Goal: Task Accomplishment & Management: Manage account settings

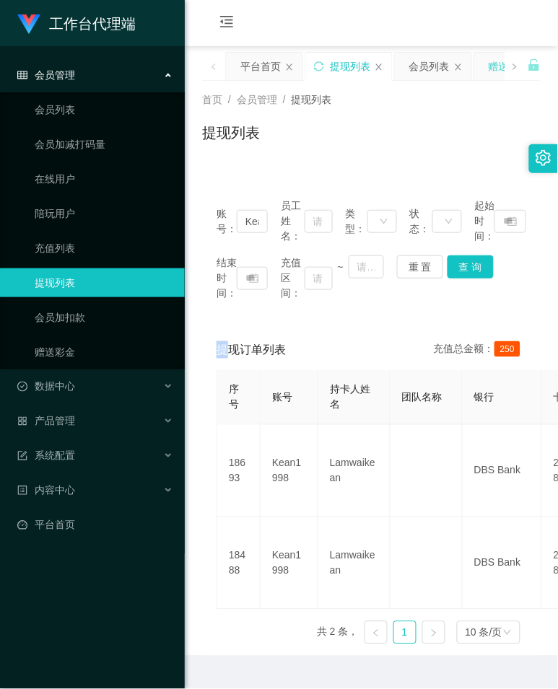
click at [491, 66] on div "赠送彩金" at bounding box center [509, 66] width 40 height 27
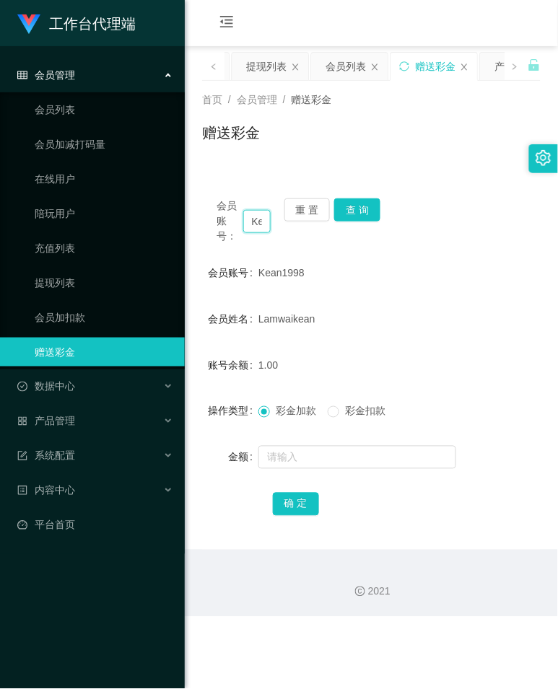
click at [263, 217] on input "Kean1998" at bounding box center [256, 221] width 27 height 23
paste input "Lyuyinfang"
type input "Lyuyinfang"
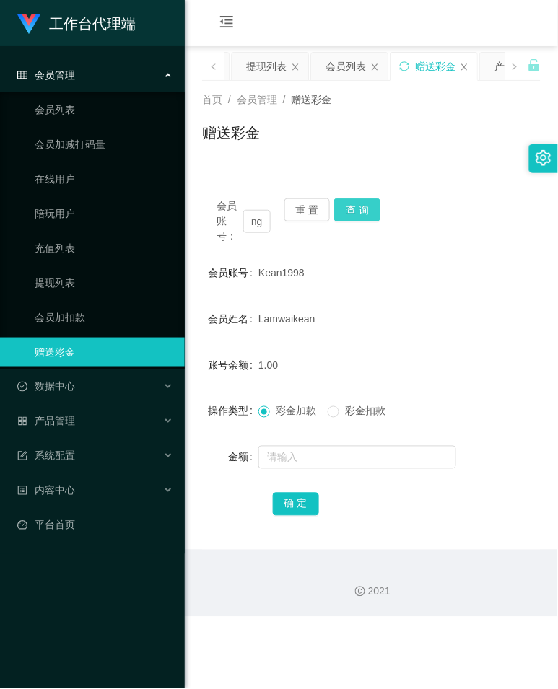
click at [366, 211] on button "查 询" at bounding box center [357, 209] width 46 height 23
click at [366, 211] on div "会员账号： Lyuyinfang 重 置 查 询" at bounding box center [371, 220] width 338 height 45
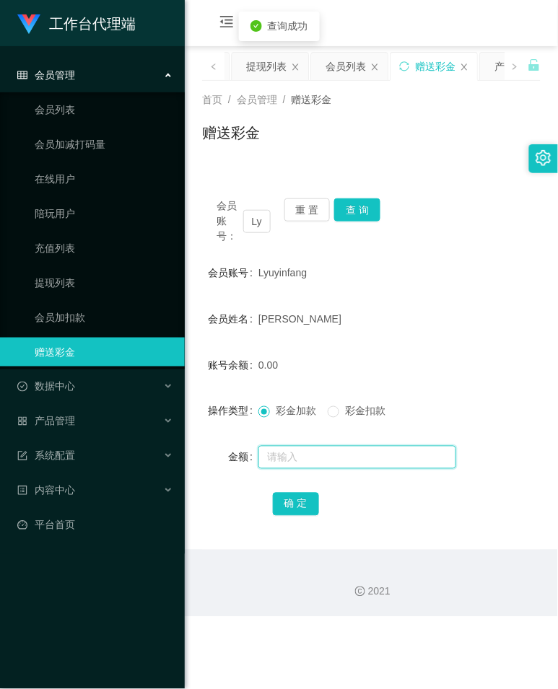
click at [297, 453] on input "text" at bounding box center [357, 457] width 198 height 23
type input "80"
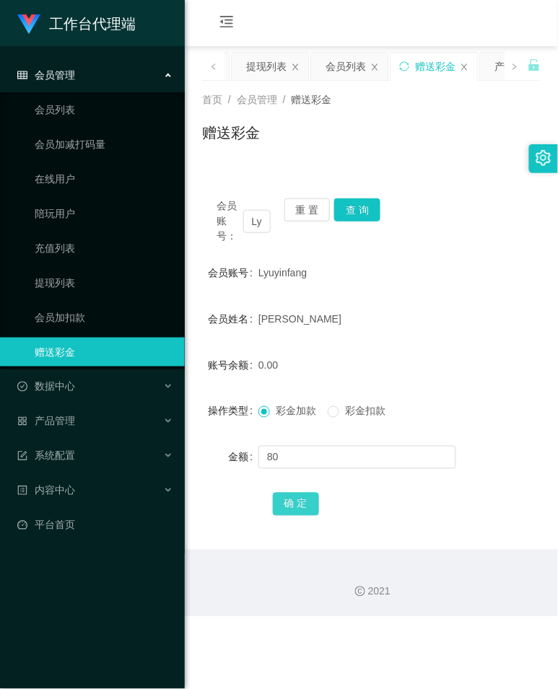
click at [284, 504] on button "确 定" at bounding box center [296, 504] width 46 height 23
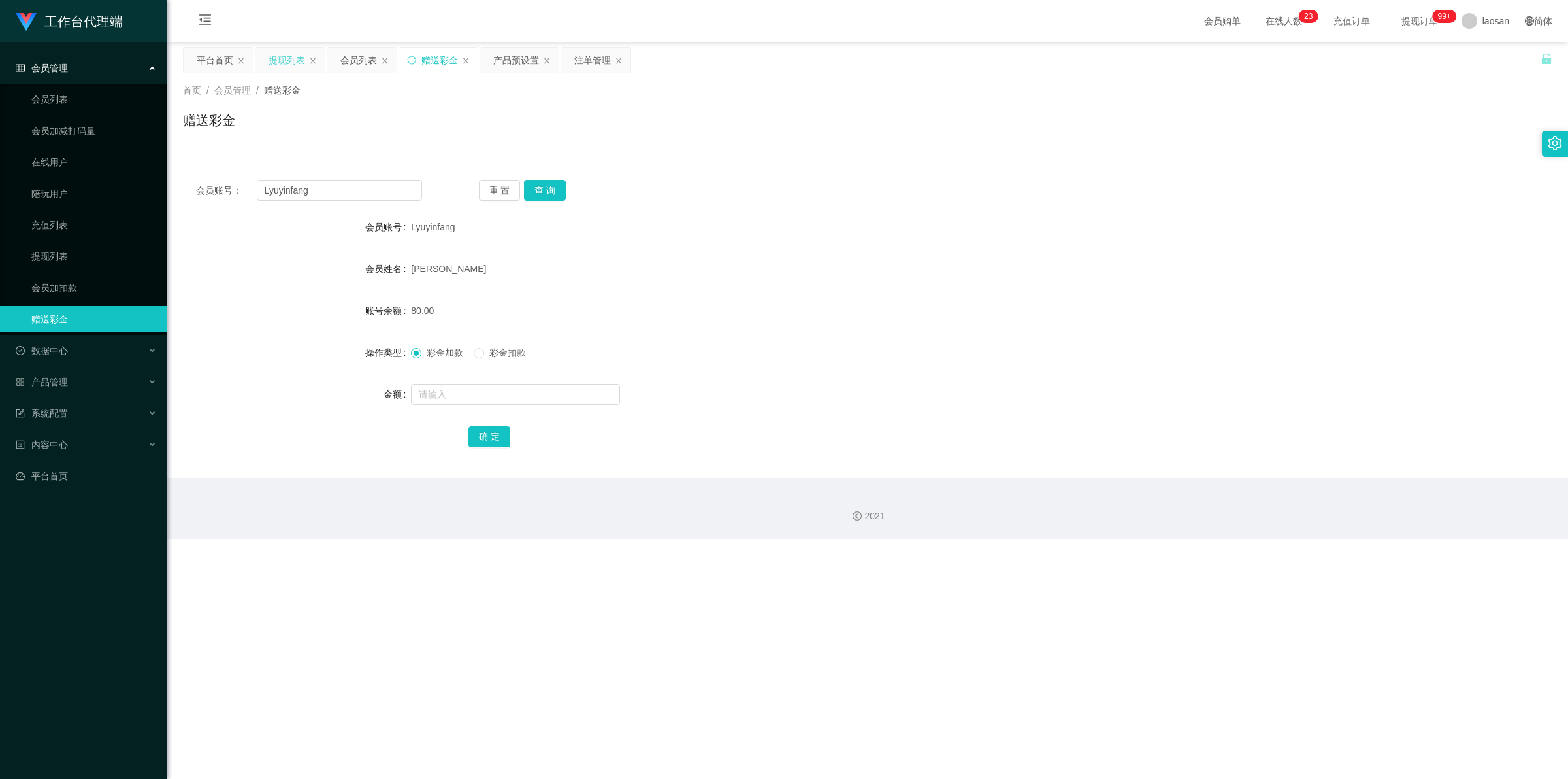
click at [272, 63] on div "提现列表" at bounding box center [287, 60] width 36 height 24
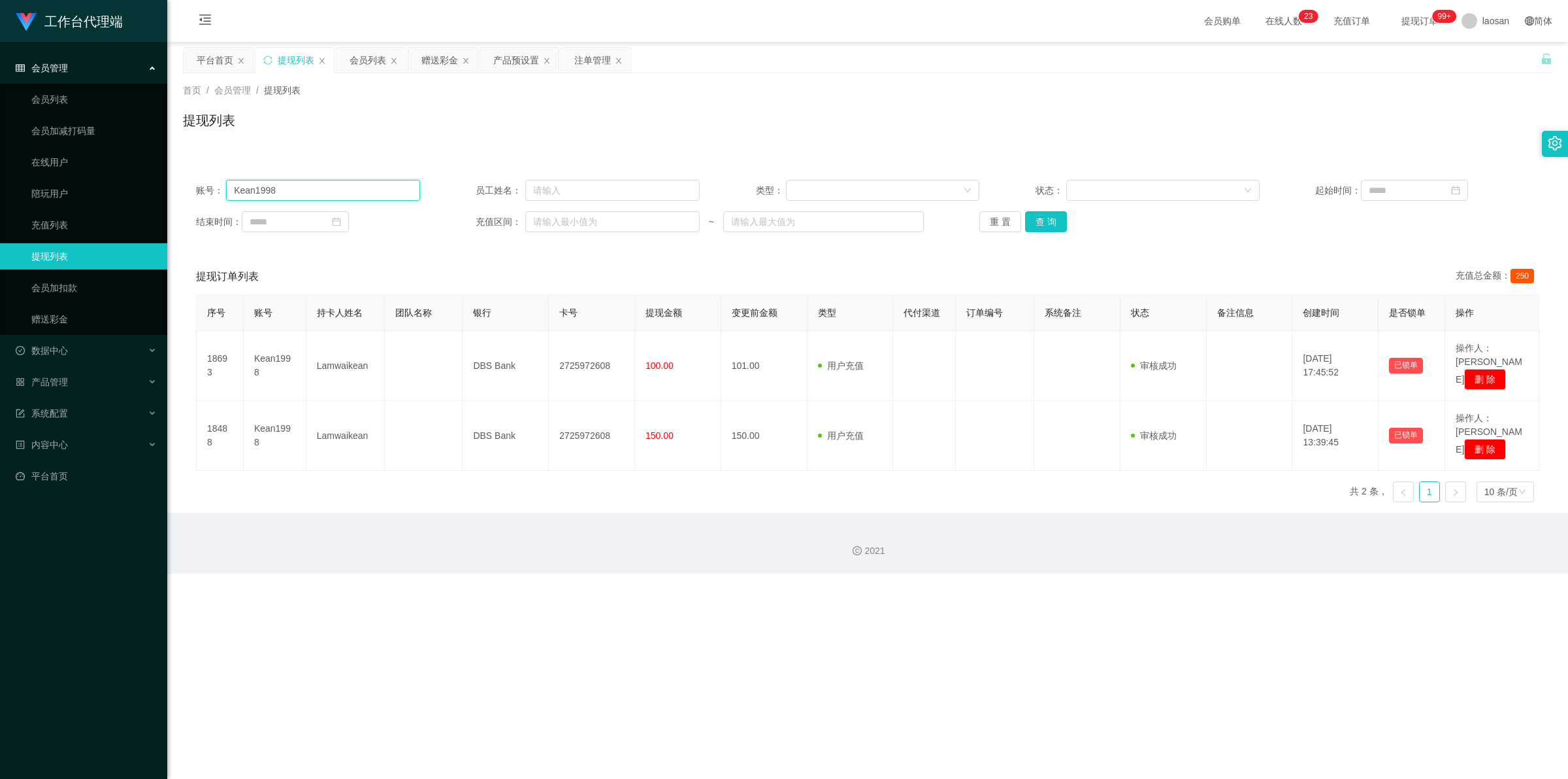
drag, startPoint x: 276, startPoint y: 187, endPoint x: 215, endPoint y: 187, distance: 61.0
click at [215, 187] on div "账号： Kean1998" at bounding box center [309, 189] width 225 height 21
paste input "Lyuyinfang"
type input "Lyuyinfang"
click at [504, 221] on button "查 询" at bounding box center [1046, 221] width 42 height 21
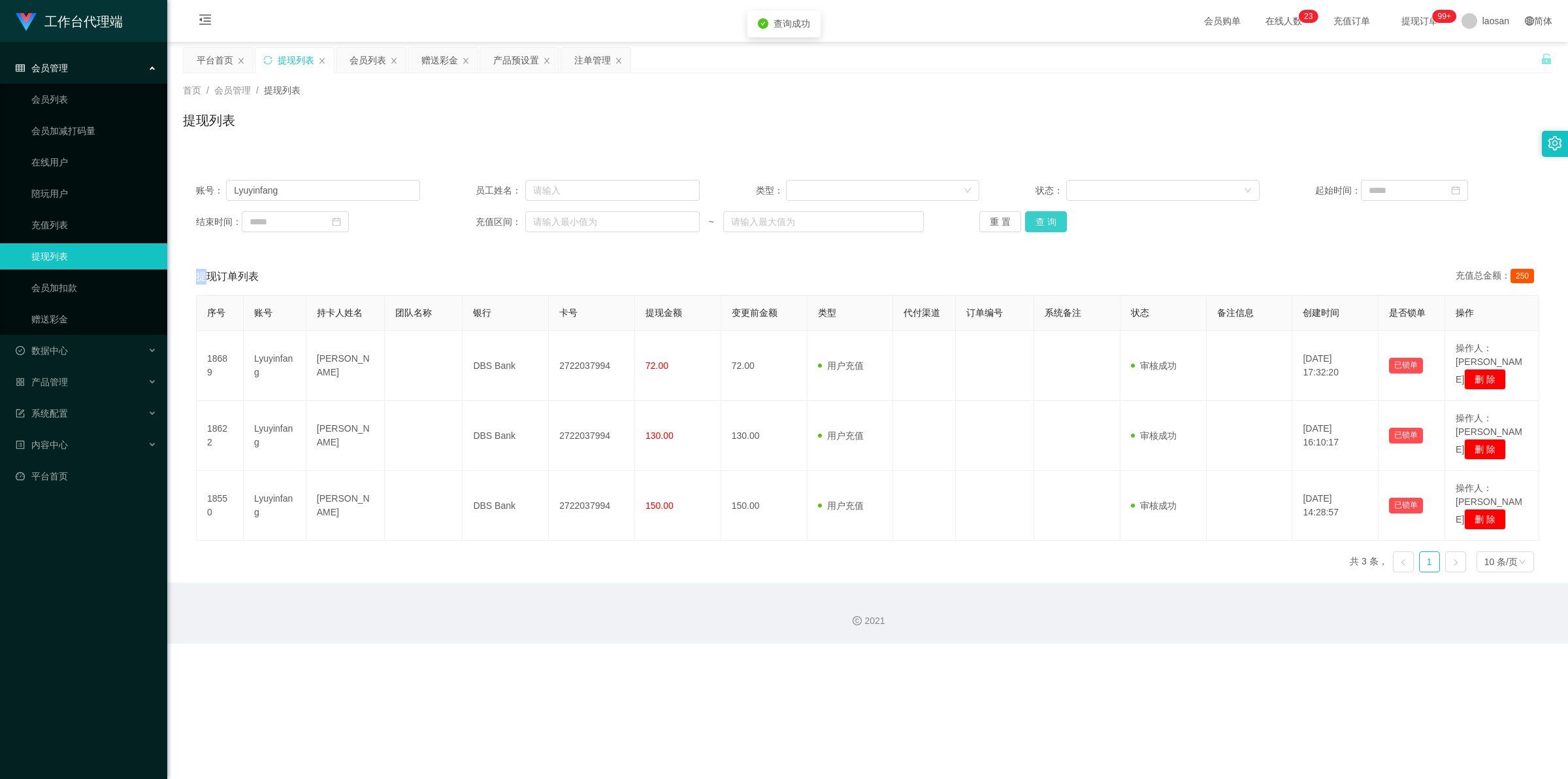
click at [504, 221] on div "重 置 查 询" at bounding box center [1092, 221] width 225 height 21
click at [504, 221] on button "查 询" at bounding box center [1046, 221] width 42 height 21
click at [504, 221] on div "重 置 查 询" at bounding box center [1092, 221] width 225 height 21
click at [504, 221] on button "查 询" at bounding box center [1046, 221] width 42 height 21
click at [504, 221] on div "重 置 查 询" at bounding box center [1092, 221] width 225 height 21
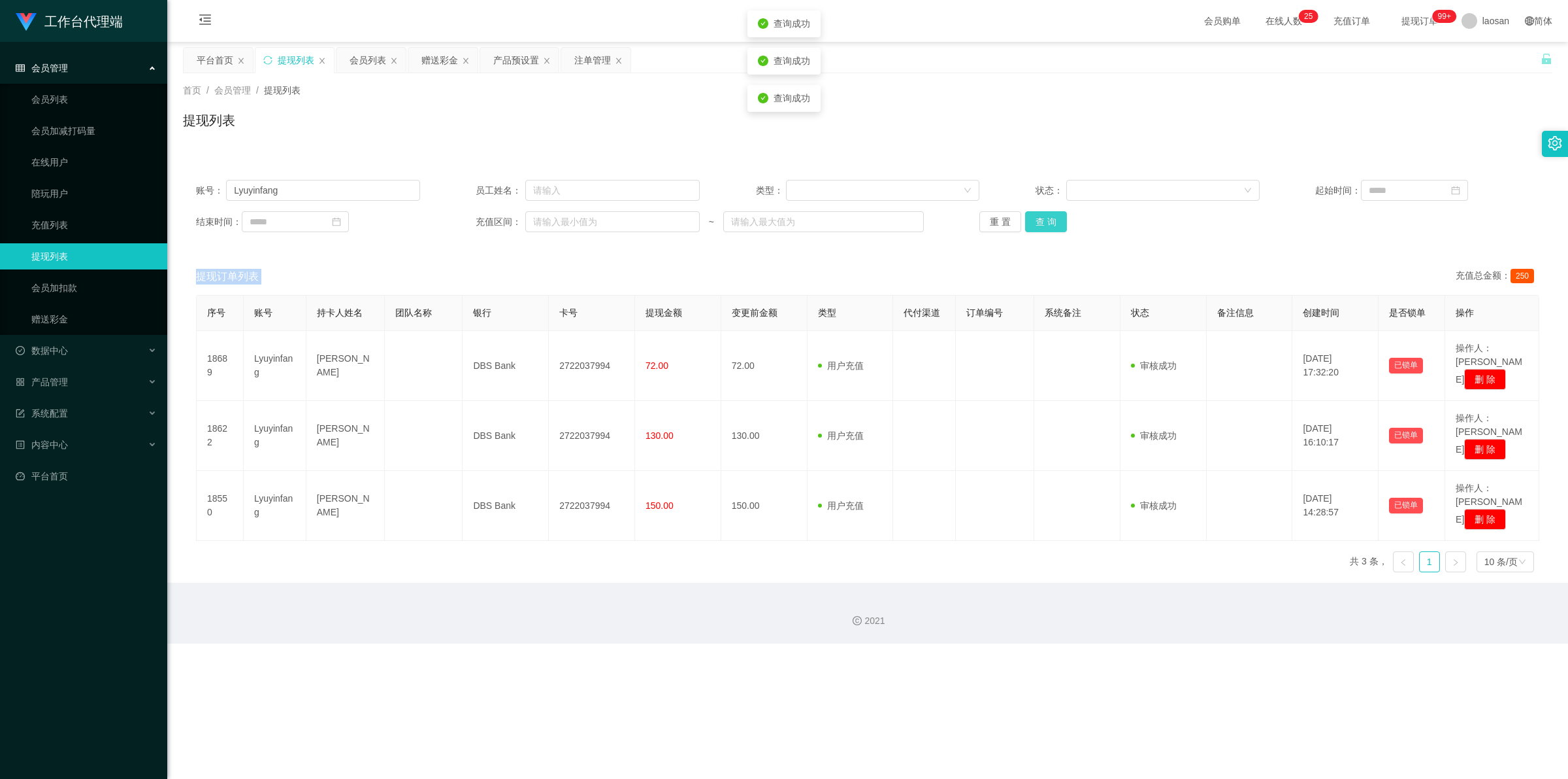
click at [504, 221] on button "查 询" at bounding box center [1046, 221] width 42 height 21
click at [504, 221] on div "重 置 查 询" at bounding box center [1092, 221] width 225 height 21
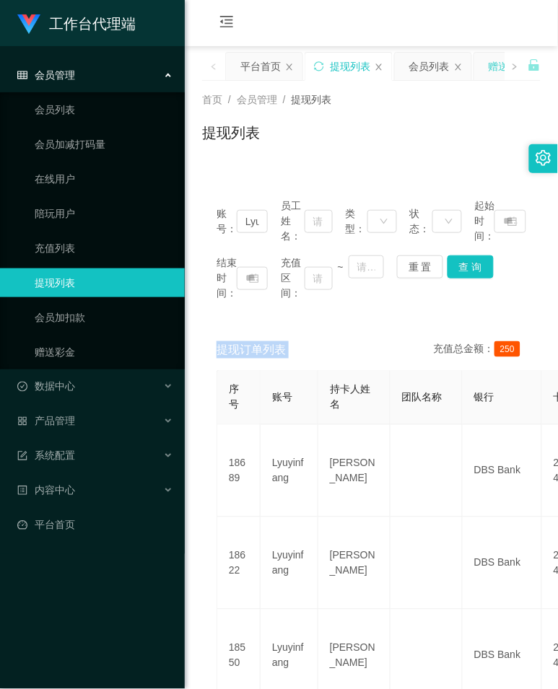
click at [484, 72] on div "赠送彩金" at bounding box center [512, 66] width 76 height 27
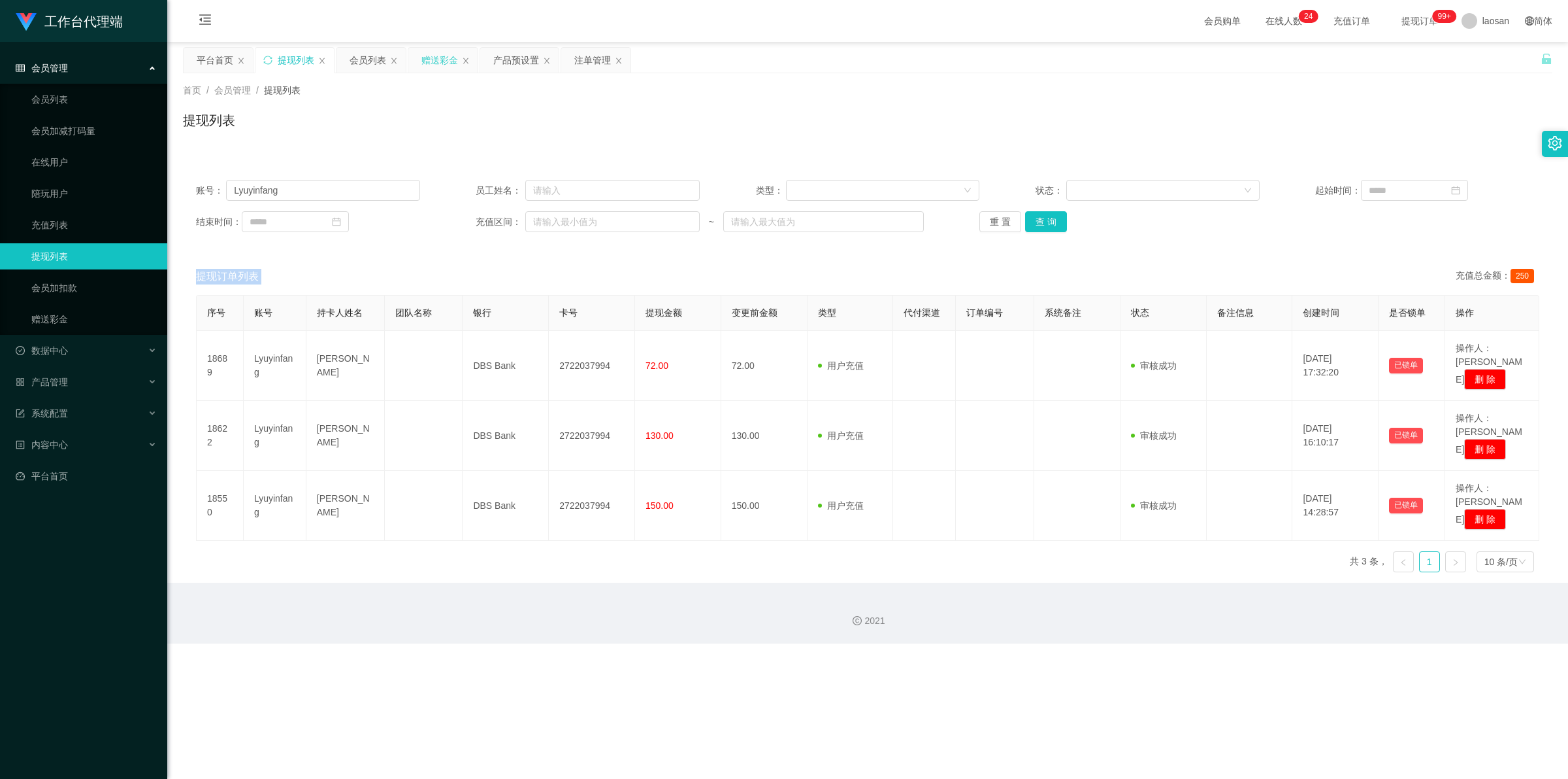
click at [447, 64] on div "赠送彩金" at bounding box center [439, 60] width 36 height 24
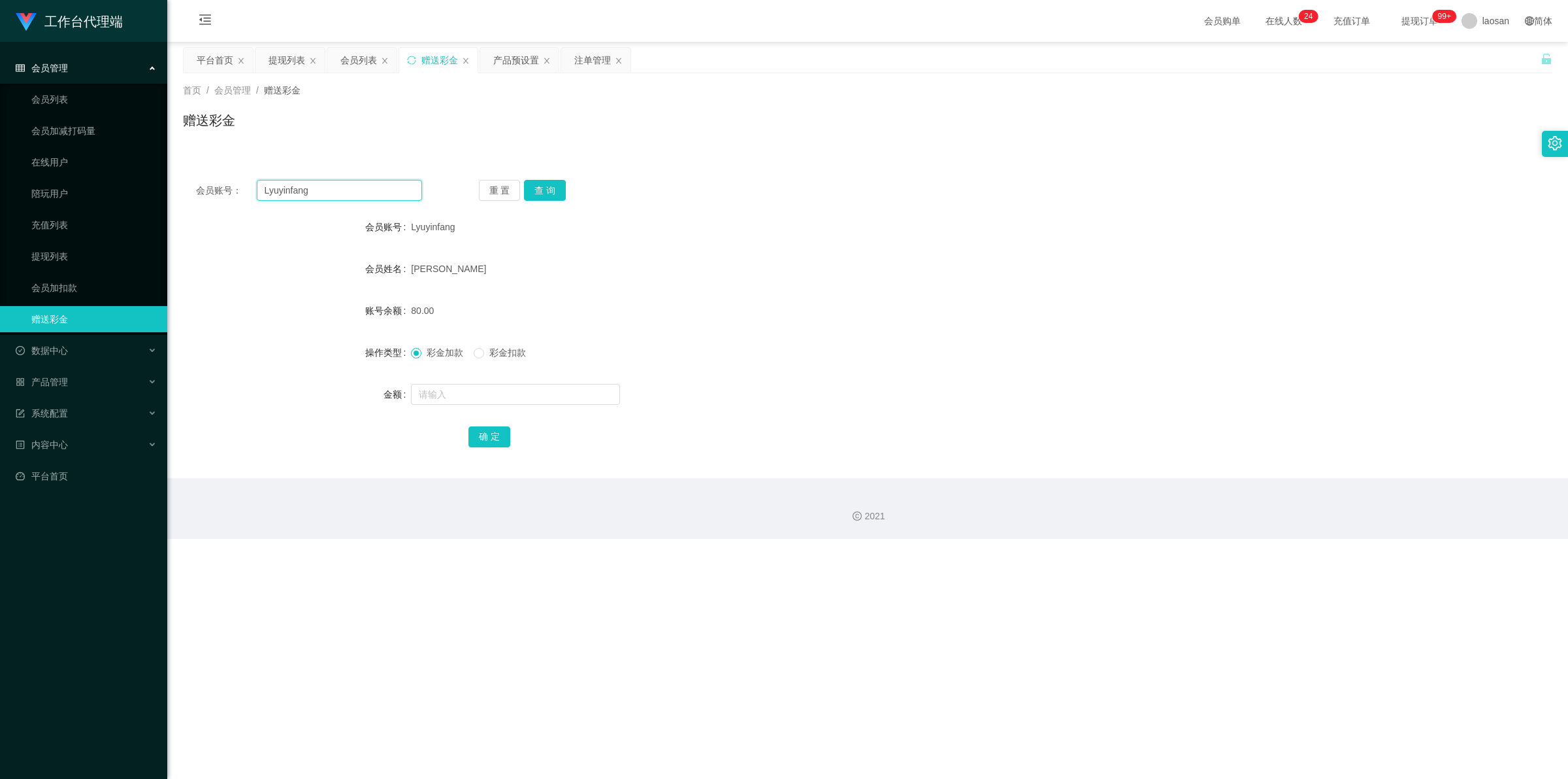
drag, startPoint x: 301, startPoint y: 191, endPoint x: 233, endPoint y: 194, distance: 68.1
click at [235, 194] on div "会员账号： [PERSON_NAME]" at bounding box center [310, 189] width 226 height 21
click at [504, 188] on button "查 询" at bounding box center [545, 189] width 42 height 21
click at [504, 188] on button "查 询" at bounding box center [552, 189] width 56 height 21
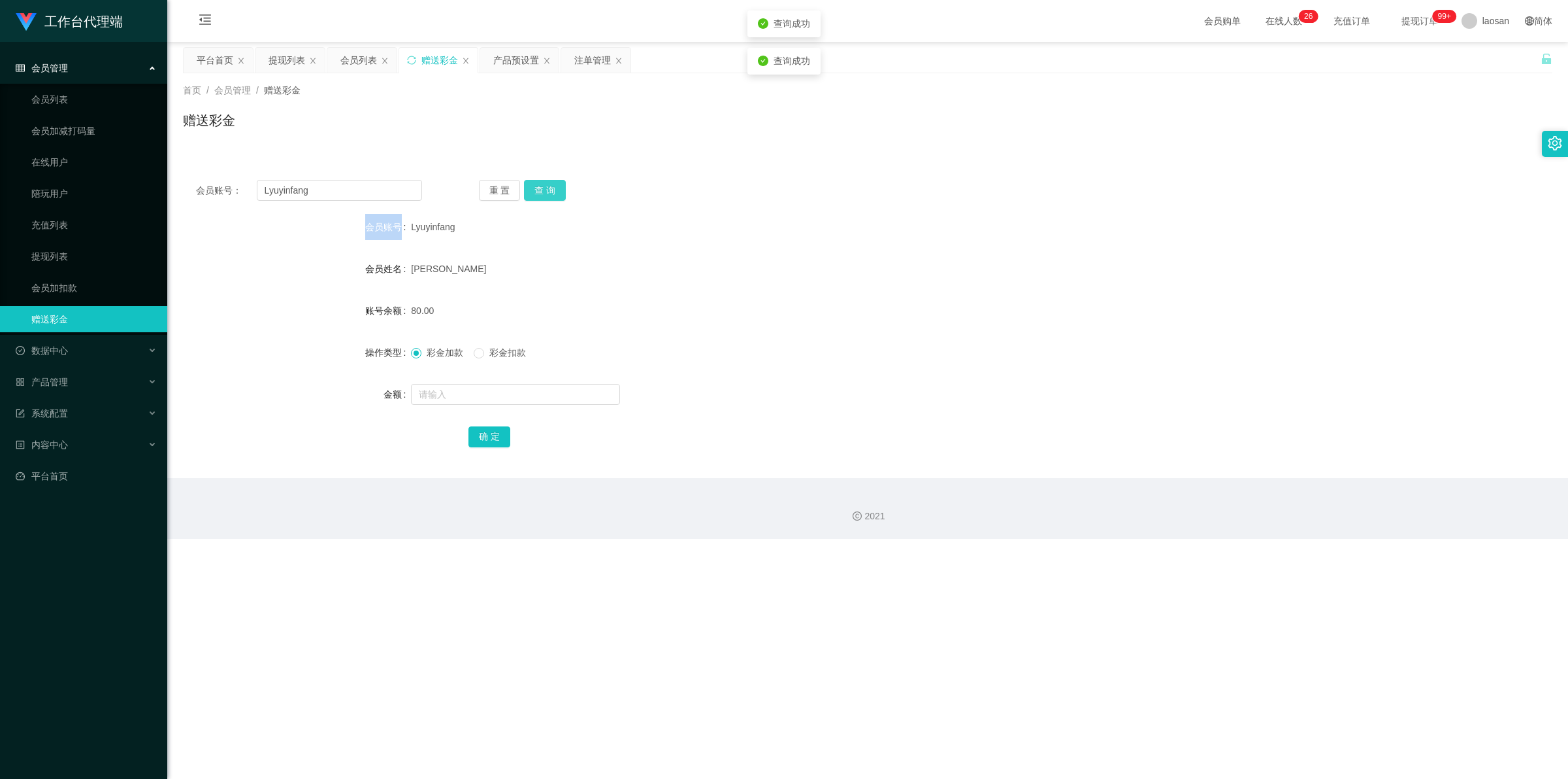
click at [504, 188] on div "重 置 查 询" at bounding box center [592, 189] width 226 height 21
click at [504, 188] on button "查 询" at bounding box center [545, 189] width 42 height 21
click at [504, 188] on div "重 置 查 询" at bounding box center [592, 189] width 226 height 21
click at [504, 188] on button "查 询" at bounding box center [545, 189] width 42 height 21
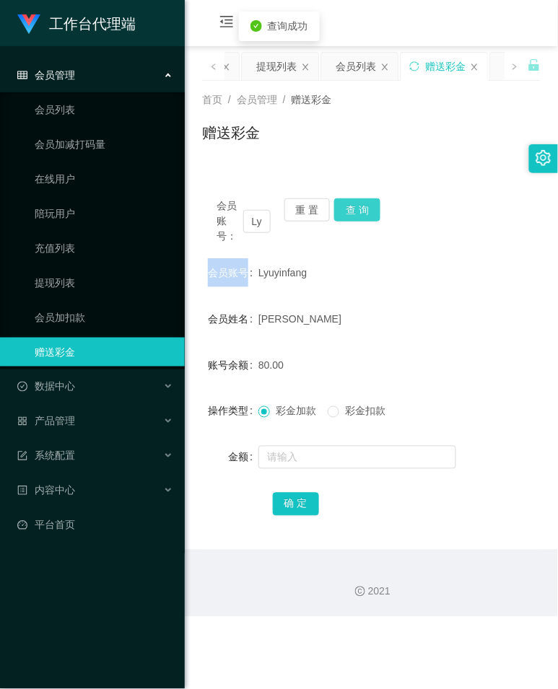
click at [359, 217] on button "查 询" at bounding box center [357, 209] width 46 height 23
click at [359, 217] on div "会员账号： Lyuyinfang 重 置 查 询" at bounding box center [371, 220] width 338 height 45
click at [370, 206] on button "查 询" at bounding box center [357, 209] width 46 height 23
click at [370, 206] on button "查 询" at bounding box center [365, 209] width 62 height 23
click at [370, 206] on button "查 询" at bounding box center [357, 209] width 46 height 23
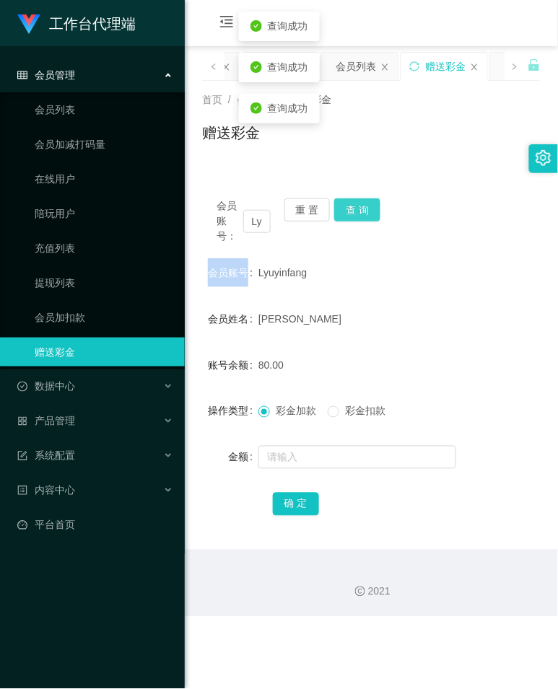
click at [370, 206] on button "查 询" at bounding box center [357, 209] width 46 height 23
click at [370, 206] on div "会员账号： Lyuyinfang 重 置 查 询" at bounding box center [371, 220] width 338 height 45
click at [370, 206] on button "查 询" at bounding box center [357, 209] width 46 height 23
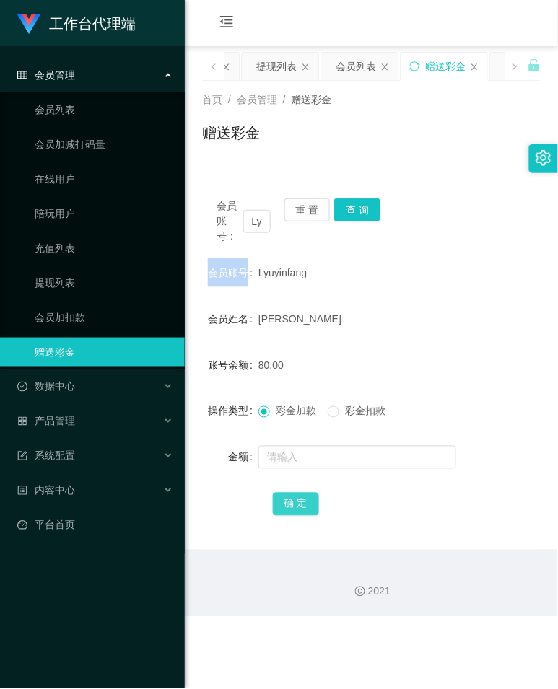
click at [289, 503] on button "确 定" at bounding box center [296, 504] width 46 height 23
click at [289, 503] on span "确 定" at bounding box center [304, 504] width 62 height 12
click at [289, 503] on button "确 定" at bounding box center [296, 504] width 46 height 23
click at [289, 503] on span "确 定" at bounding box center [296, 504] width 46 height 12
click at [289, 503] on button "确 定" at bounding box center [296, 504] width 46 height 23
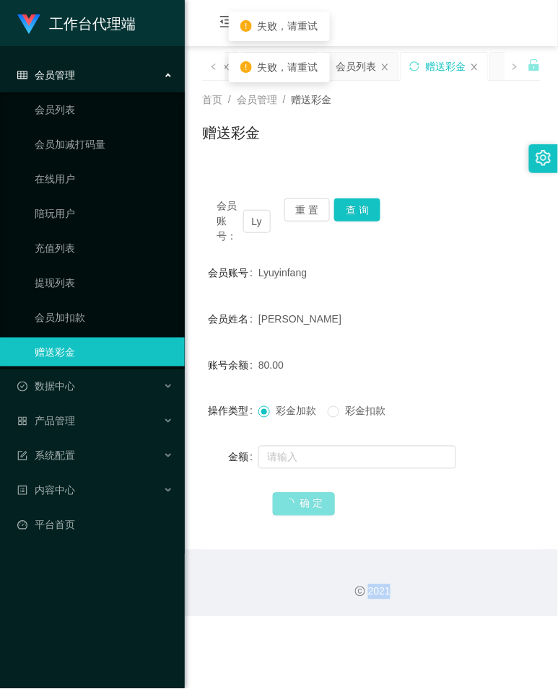
click at [289, 503] on span "确 定" at bounding box center [304, 504] width 62 height 12
click at [289, 503] on button "确 定" at bounding box center [296, 504] width 46 height 23
click at [289, 503] on span "确 定" at bounding box center [296, 504] width 46 height 12
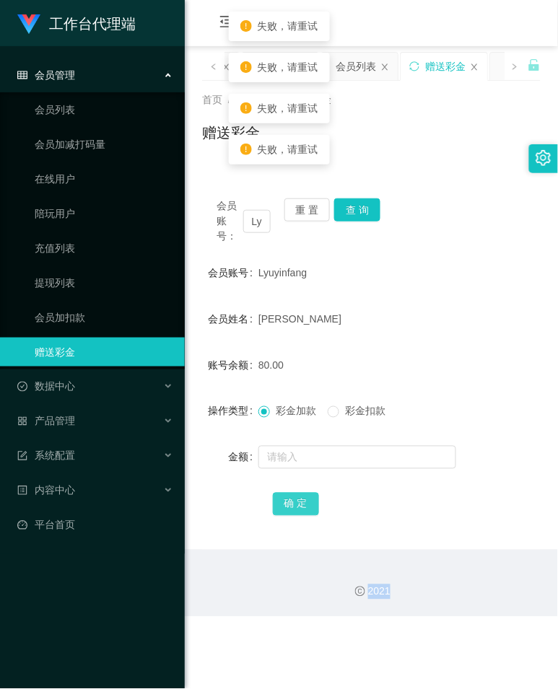
click at [289, 503] on button "确 定" at bounding box center [296, 504] width 46 height 23
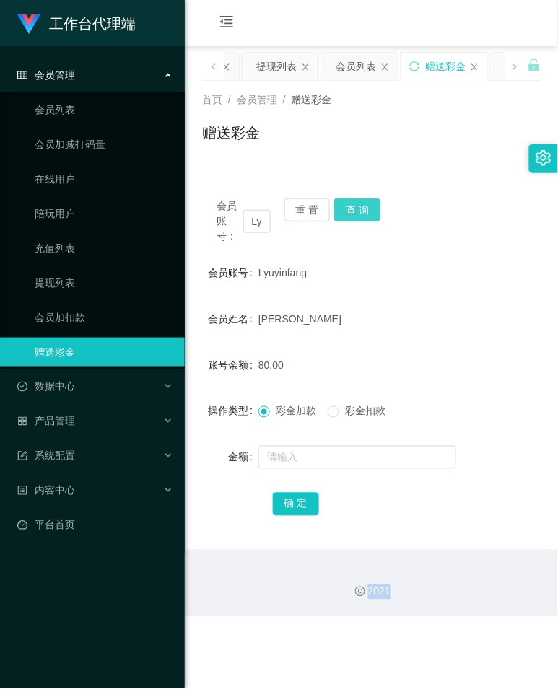
click at [351, 207] on button "查 询" at bounding box center [357, 209] width 46 height 23
click at [351, 207] on button "查 询" at bounding box center [365, 209] width 62 height 23
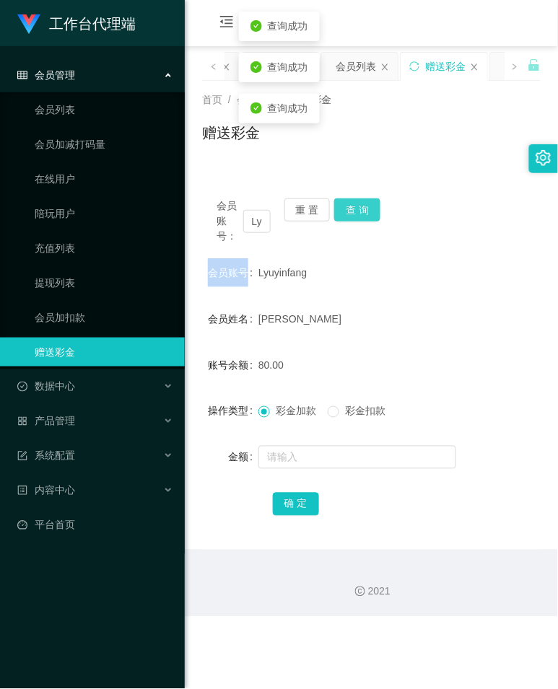
click at [351, 207] on div "会员账号： Lyuyinfang 重 置 查 询" at bounding box center [371, 220] width 338 height 45
click at [351, 207] on button "查 询" at bounding box center [357, 209] width 46 height 23
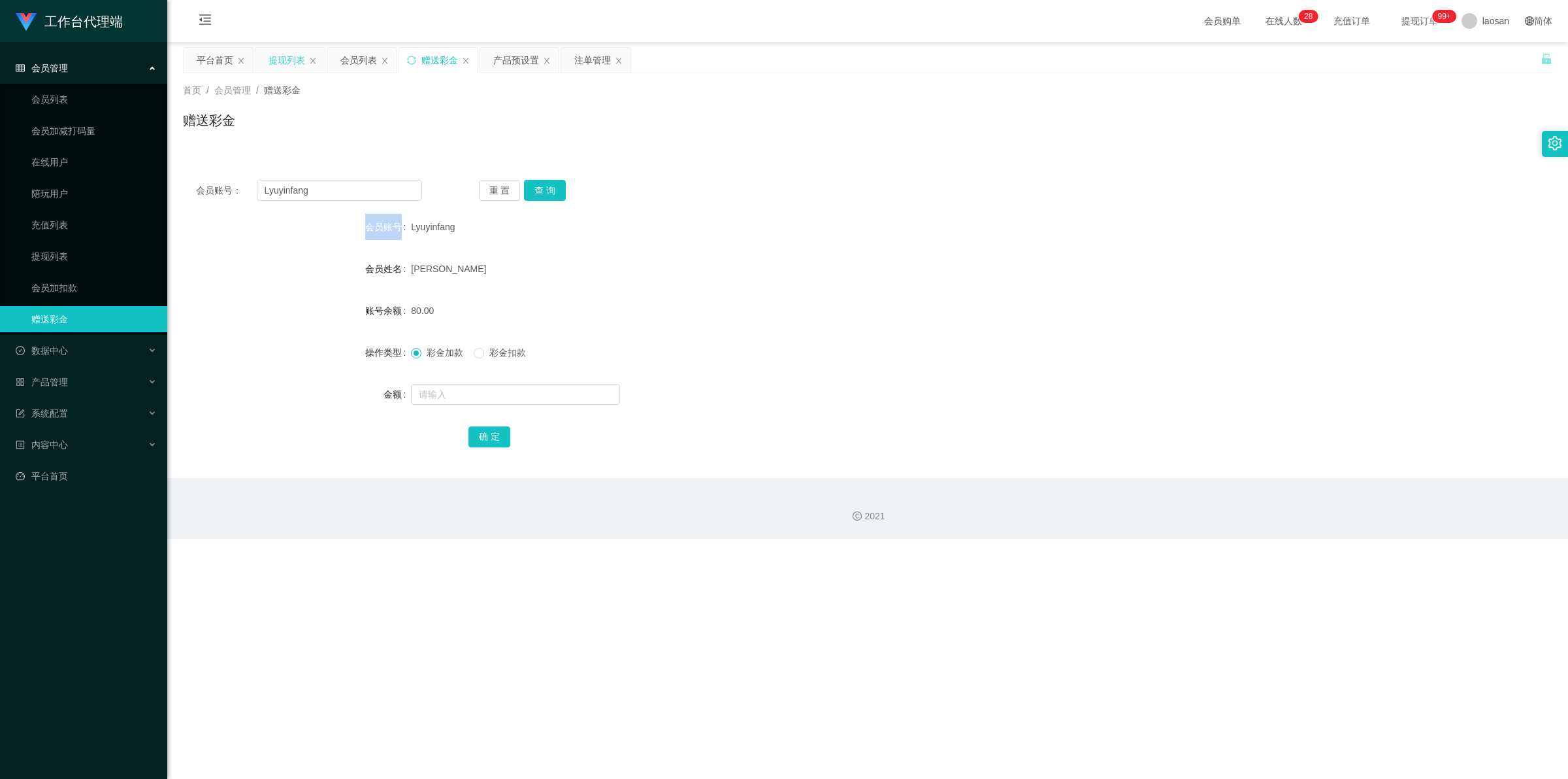
click at [285, 63] on div "提现列表" at bounding box center [287, 60] width 36 height 24
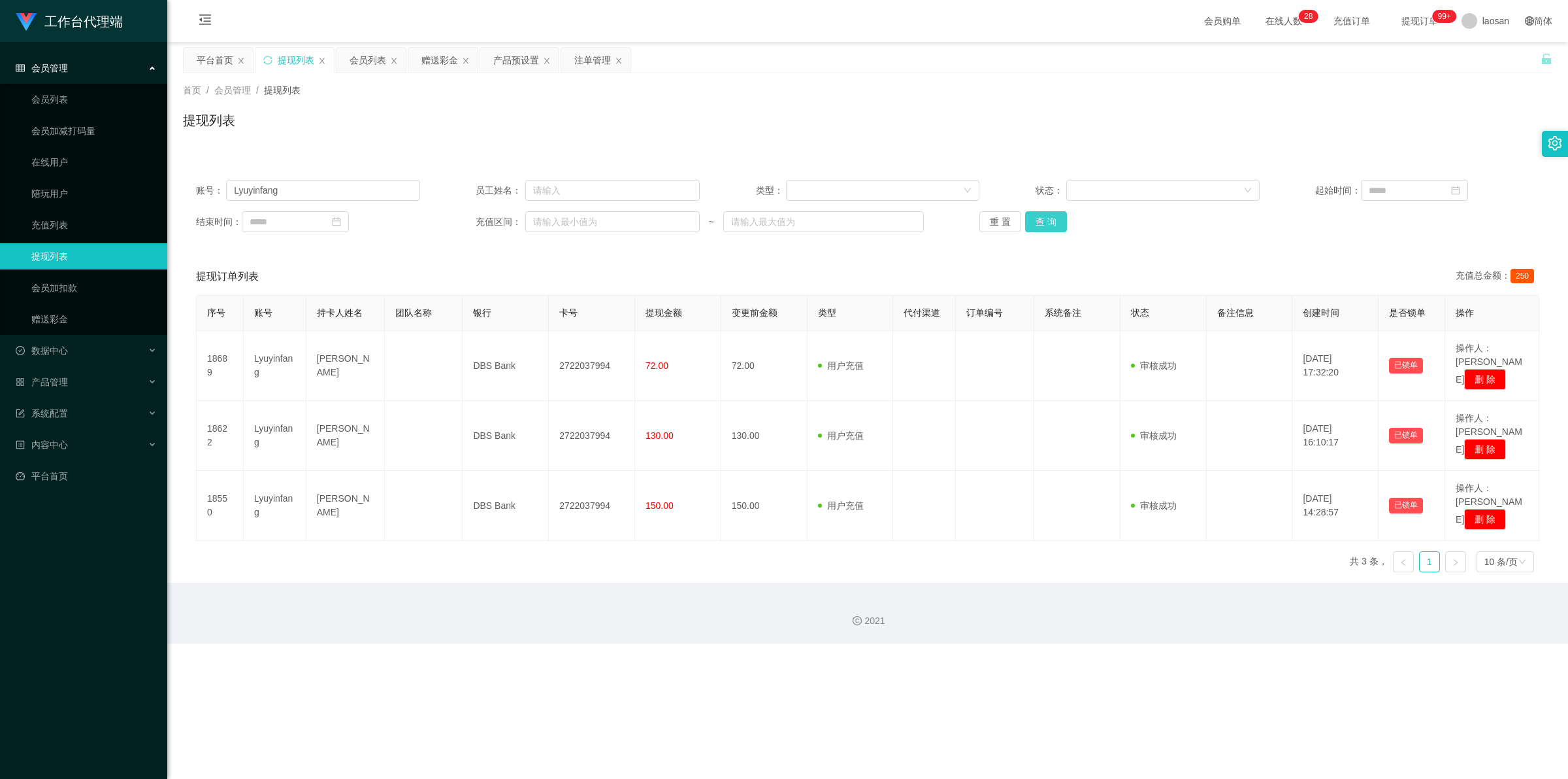
click at [504, 219] on button "查 询" at bounding box center [1046, 221] width 42 height 21
click at [504, 219] on div "重 置 查 询" at bounding box center [1092, 221] width 225 height 21
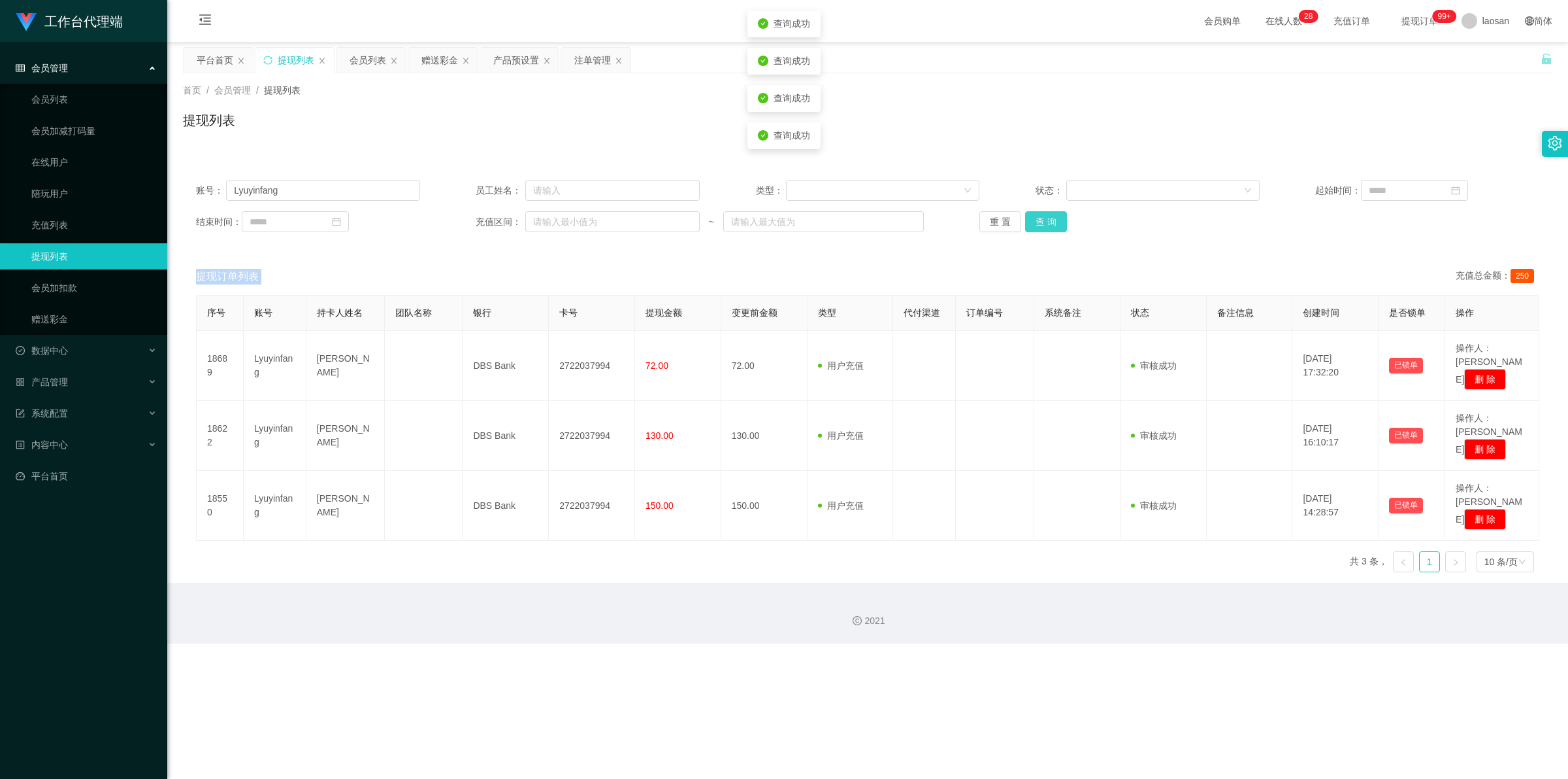
click at [504, 219] on button "查 询" at bounding box center [1046, 221] width 42 height 21
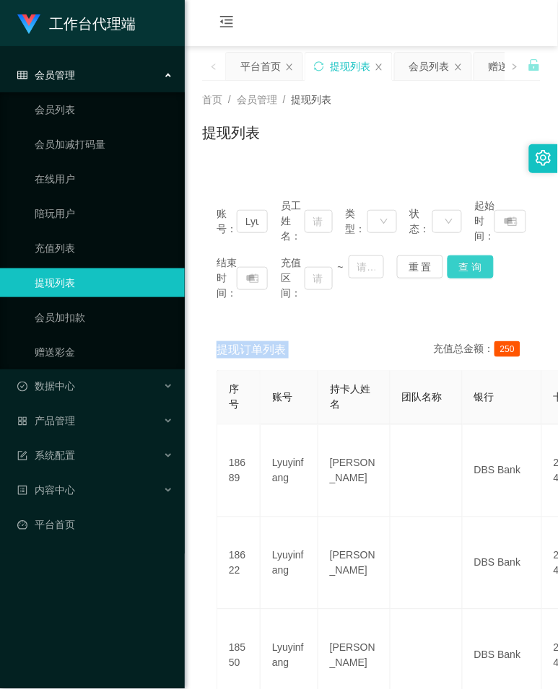
click at [464, 262] on button "查 询" at bounding box center [470, 266] width 46 height 23
click at [464, 262] on div "结束时间： 充值区间： ~ 重 置 查 询" at bounding box center [372, 277] width 310 height 45
click at [464, 262] on button "查 询" at bounding box center [470, 266] width 46 height 23
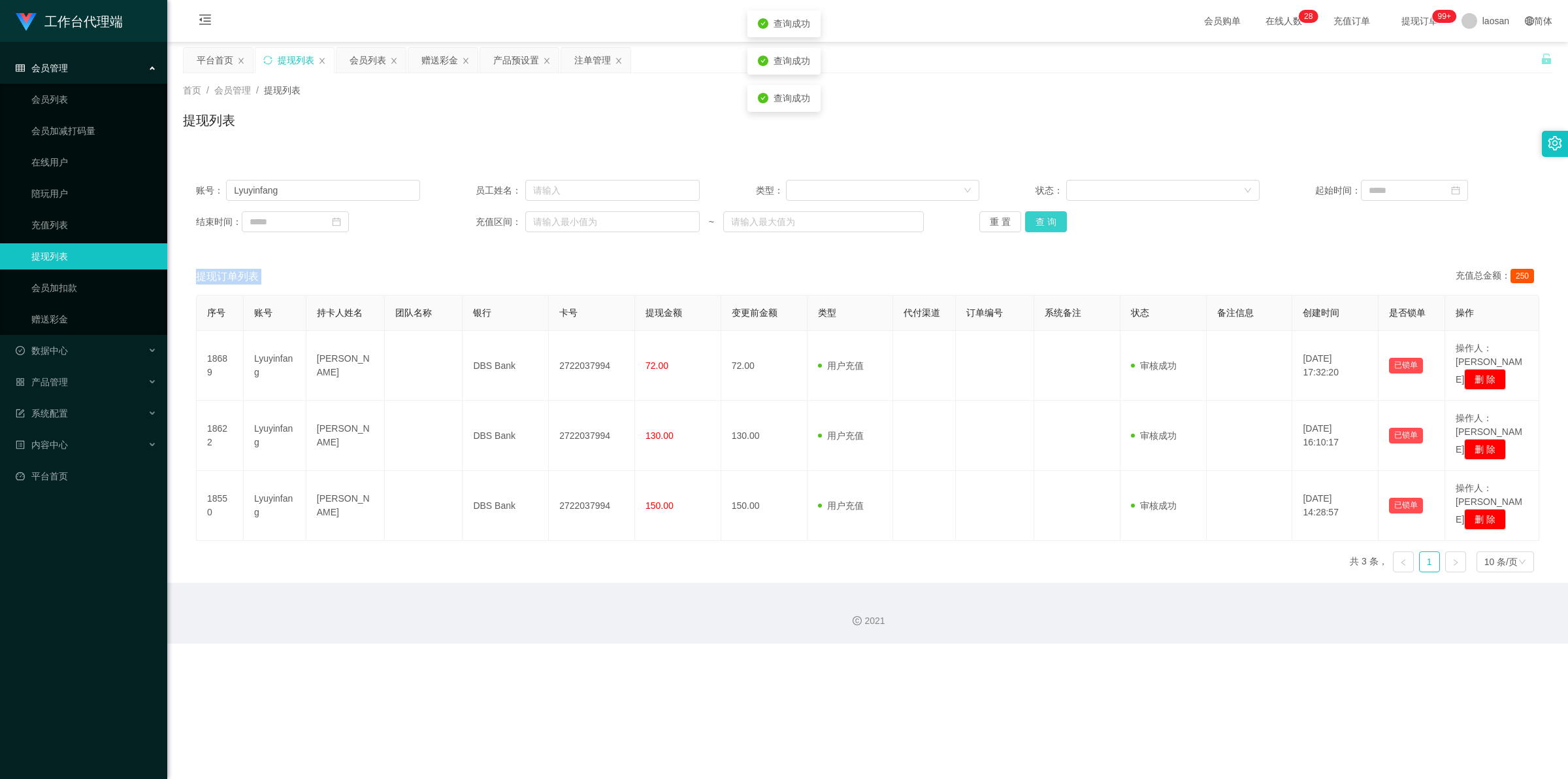
click at [504, 219] on button "查 询" at bounding box center [1046, 221] width 42 height 21
click at [504, 219] on div "重 置 查 询" at bounding box center [1092, 221] width 225 height 21
click at [504, 219] on button "查 询" at bounding box center [1046, 221] width 42 height 21
click at [504, 219] on div "重 置 查 询" at bounding box center [1092, 221] width 225 height 21
click at [504, 219] on button "查 询" at bounding box center [1046, 221] width 42 height 21
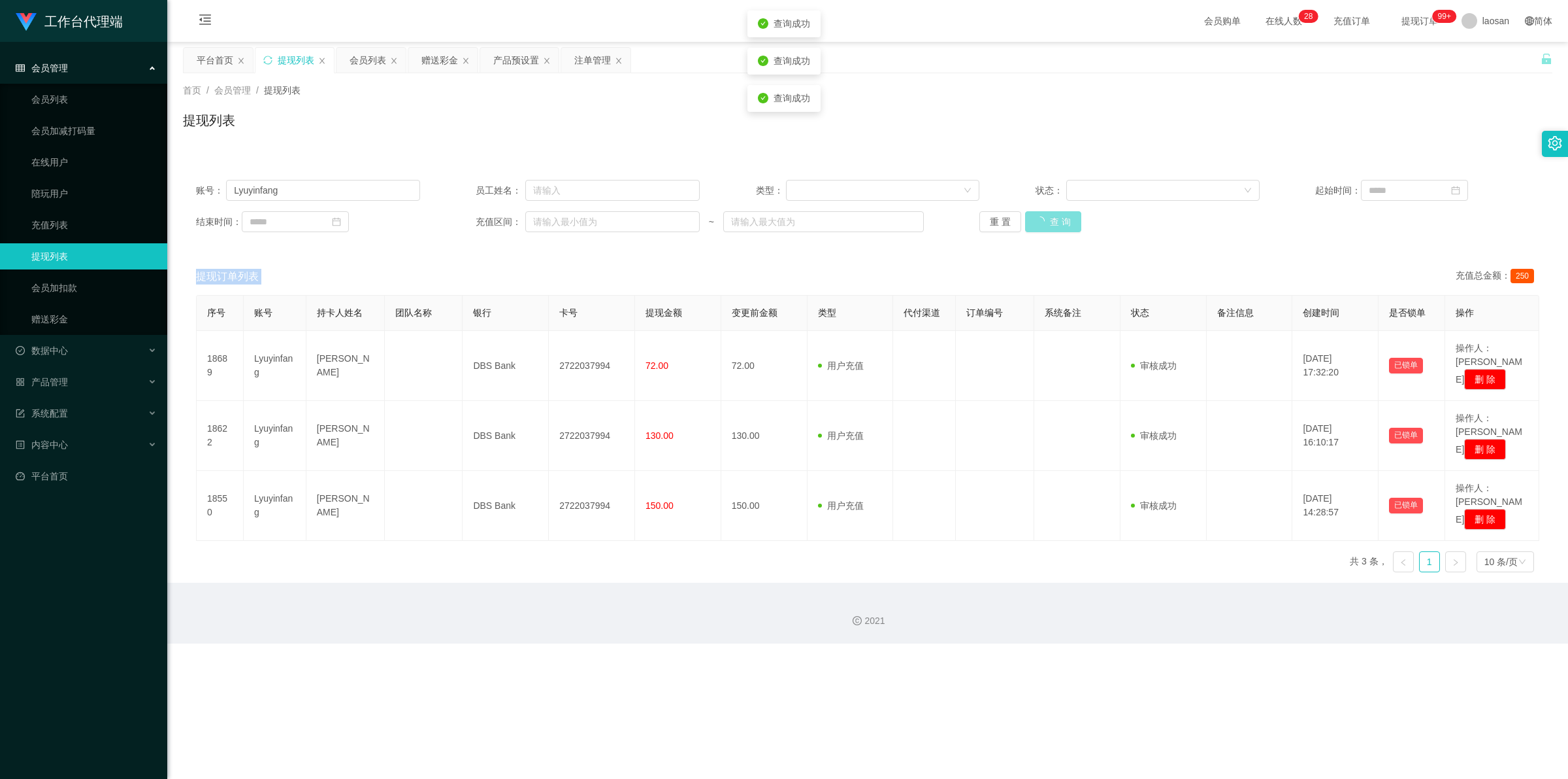
click at [504, 219] on div "重 置 查 询" at bounding box center [1092, 221] width 225 height 21
click at [504, 225] on button "查 询" at bounding box center [1046, 221] width 42 height 21
click at [504, 225] on div "重 置 查 询" at bounding box center [1092, 221] width 225 height 21
click at [504, 225] on button "查 询" at bounding box center [1046, 221] width 42 height 21
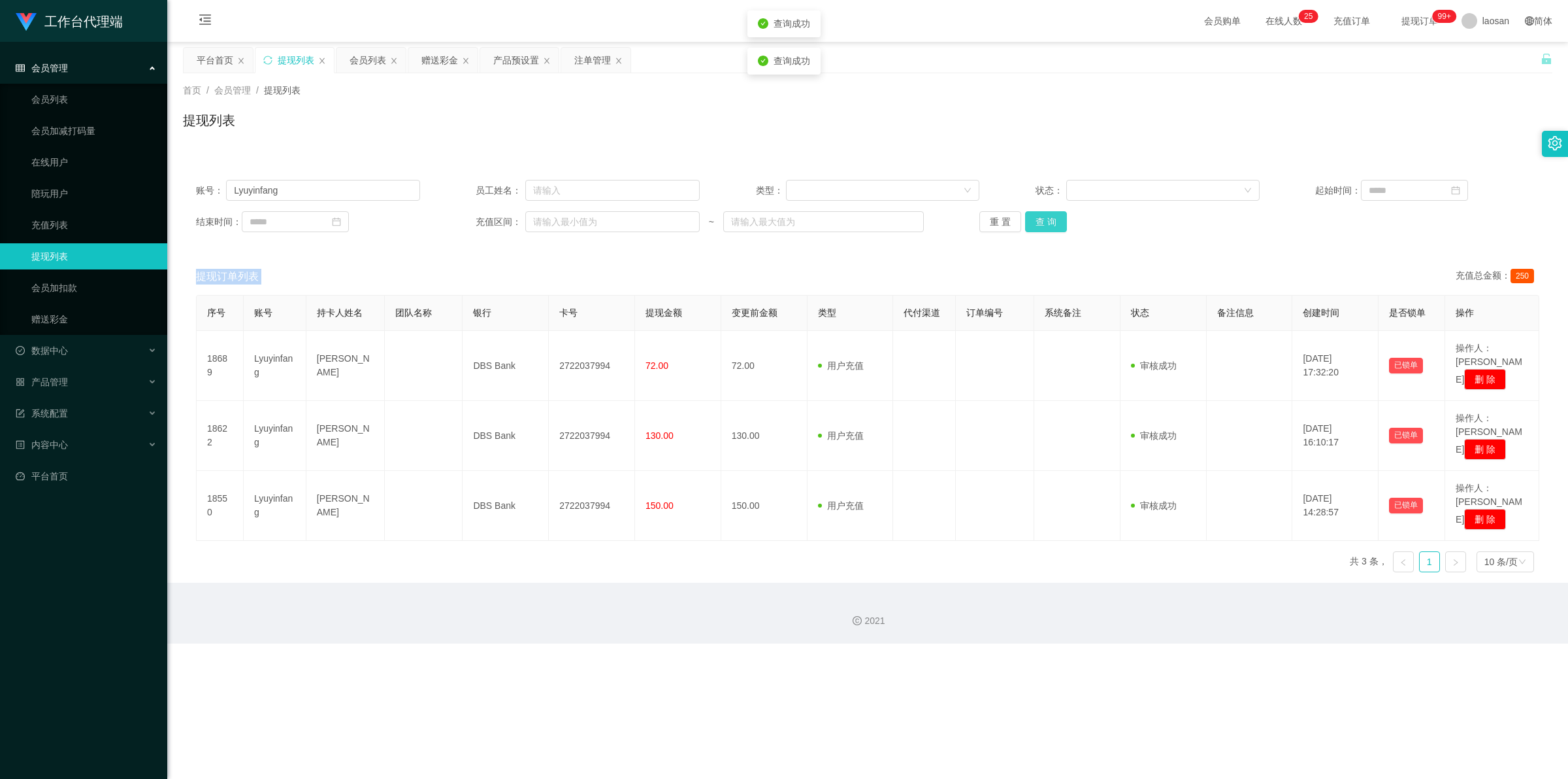
click at [504, 225] on div "重 置 查 询" at bounding box center [1092, 221] width 225 height 21
click at [504, 225] on button "查 询" at bounding box center [1046, 221] width 42 height 21
click at [438, 58] on div "赠送彩金" at bounding box center [439, 60] width 36 height 24
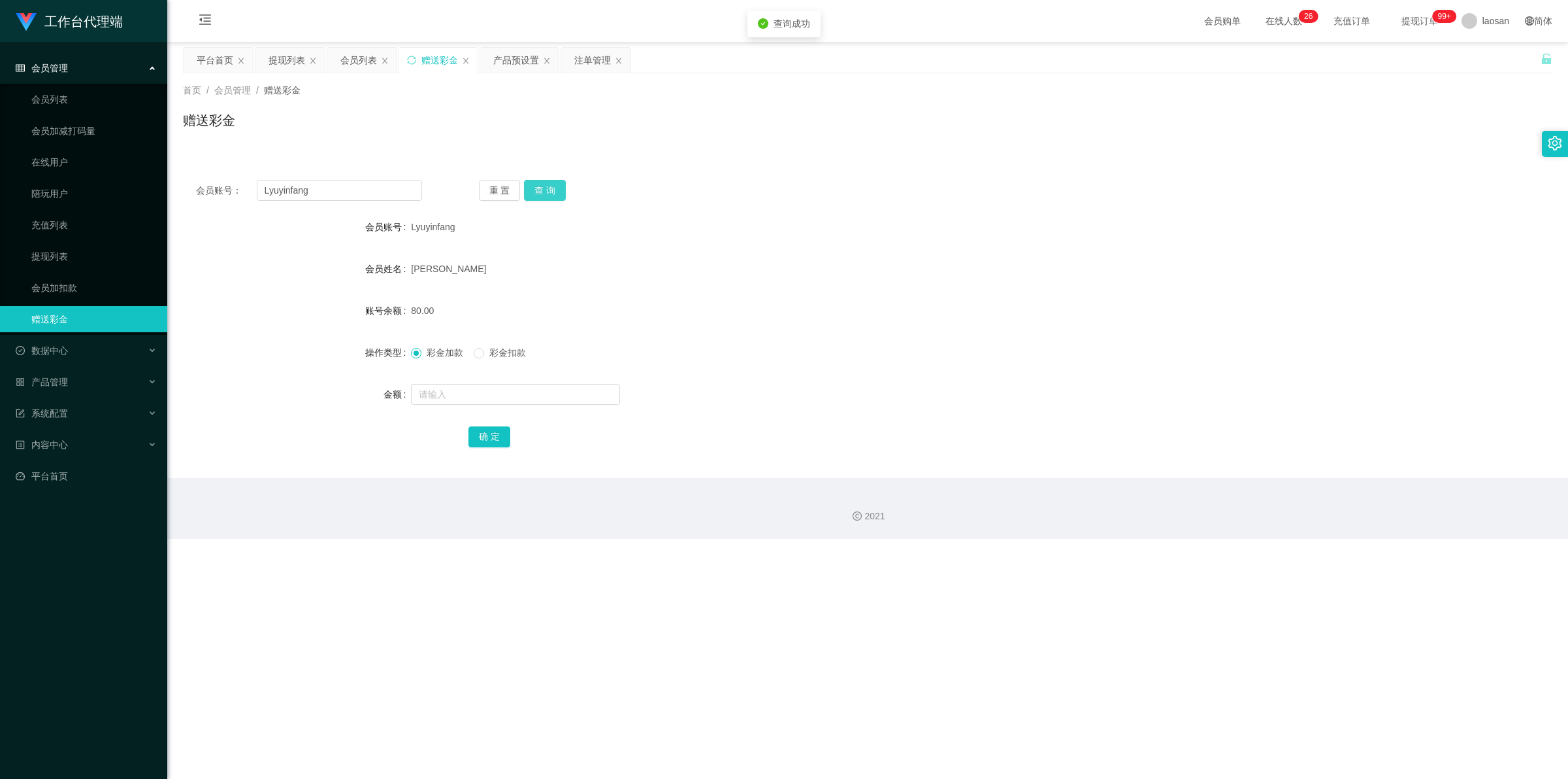
click at [504, 188] on button "查 询" at bounding box center [545, 189] width 42 height 21
click at [504, 188] on button "查 询" at bounding box center [552, 189] width 56 height 21
click at [504, 188] on button "查 询" at bounding box center [545, 189] width 42 height 21
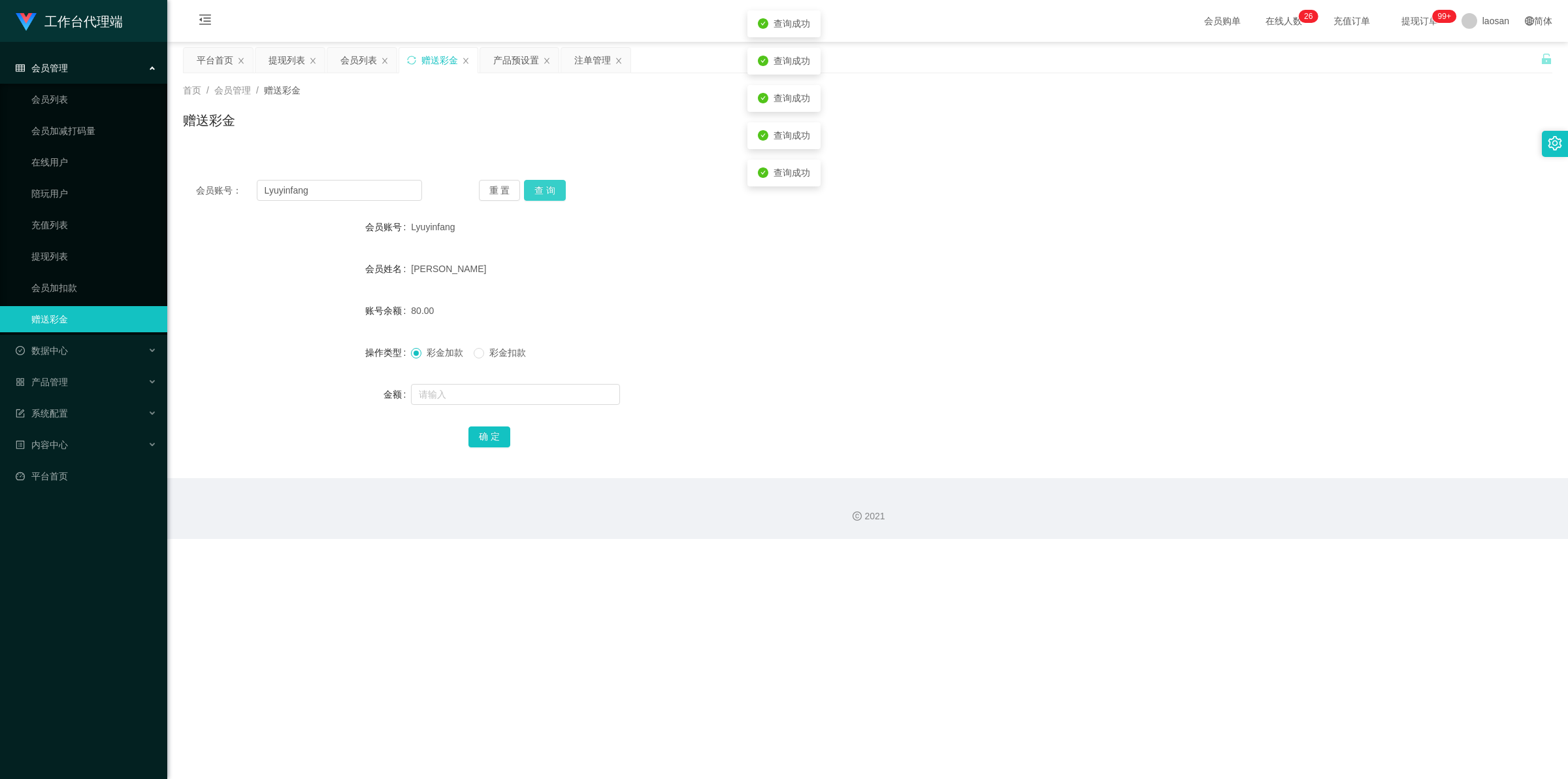
click at [504, 188] on button "查 询" at bounding box center [545, 189] width 42 height 21
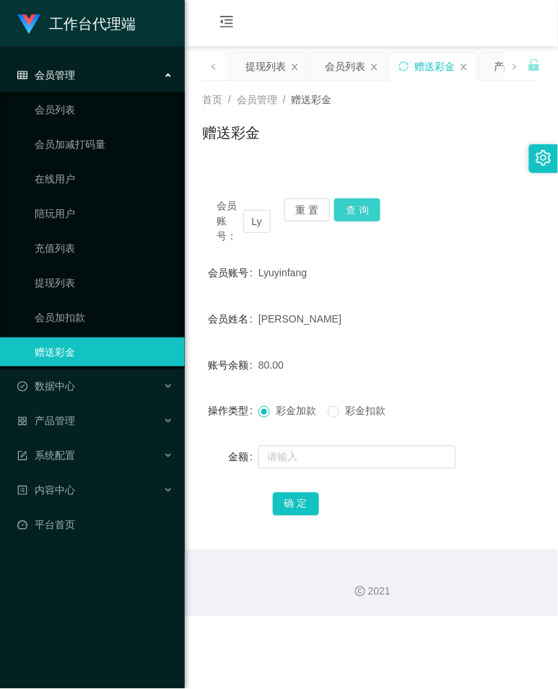
click at [361, 213] on button "查 询" at bounding box center [357, 209] width 46 height 23
click at [361, 213] on button "查 询" at bounding box center [365, 209] width 62 height 23
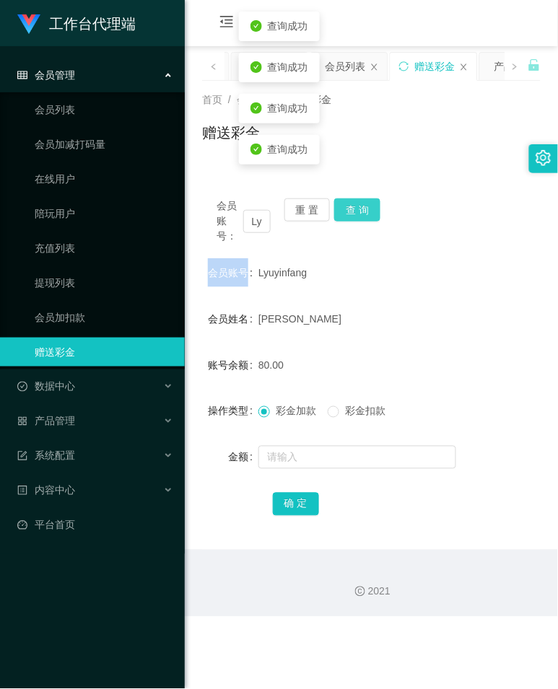
click at [361, 213] on div "会员账号： Lyuyinfang 重 置 查 询" at bounding box center [371, 220] width 338 height 45
click at [361, 213] on button "查 询" at bounding box center [357, 209] width 46 height 23
click at [361, 213] on div "会员账号： Lyuyinfang 重 置 查 询" at bounding box center [371, 220] width 338 height 45
click at [361, 213] on button "查 询" at bounding box center [357, 209] width 46 height 23
click at [361, 213] on div "会员账号： Lyuyinfang 重 置 查 询" at bounding box center [371, 220] width 338 height 45
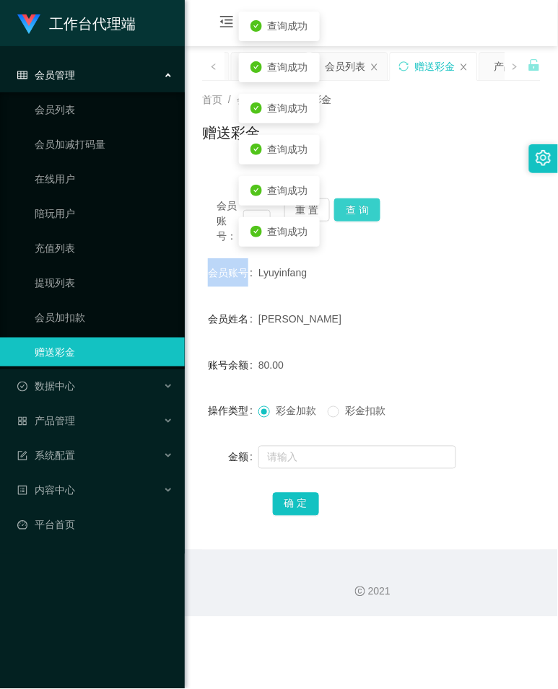
click at [361, 213] on button "查 询" at bounding box center [357, 209] width 46 height 23
click at [456, 278] on div "会员账号 [PERSON_NAME]" at bounding box center [371, 272] width 338 height 29
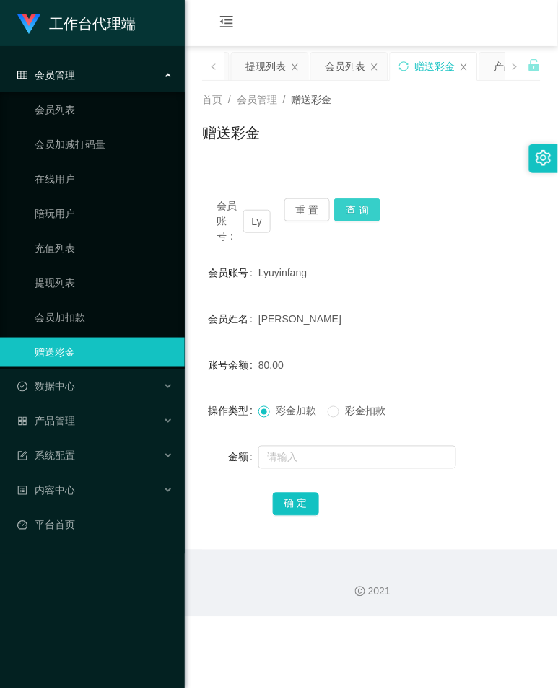
click at [367, 202] on button "查 询" at bounding box center [357, 209] width 46 height 23
click at [368, 203] on button "查 询" at bounding box center [357, 209] width 46 height 23
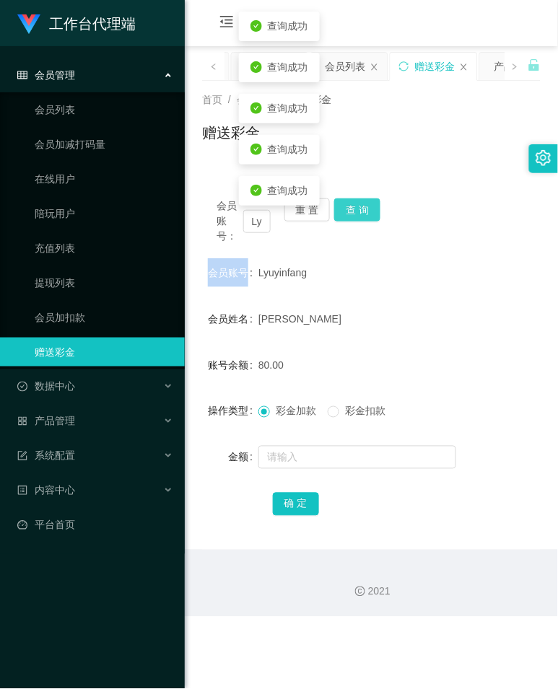
click at [368, 203] on div "会员账号： Lyuyinfang 重 置 查 询" at bounding box center [371, 220] width 338 height 45
click at [368, 203] on button "查 询" at bounding box center [357, 209] width 46 height 23
click at [368, 203] on div "会员账号： Lyuyinfang 重 置 查 询" at bounding box center [371, 220] width 338 height 45
click at [368, 203] on button "查 询" at bounding box center [357, 209] width 46 height 23
click at [363, 202] on button "查 询" at bounding box center [357, 209] width 46 height 23
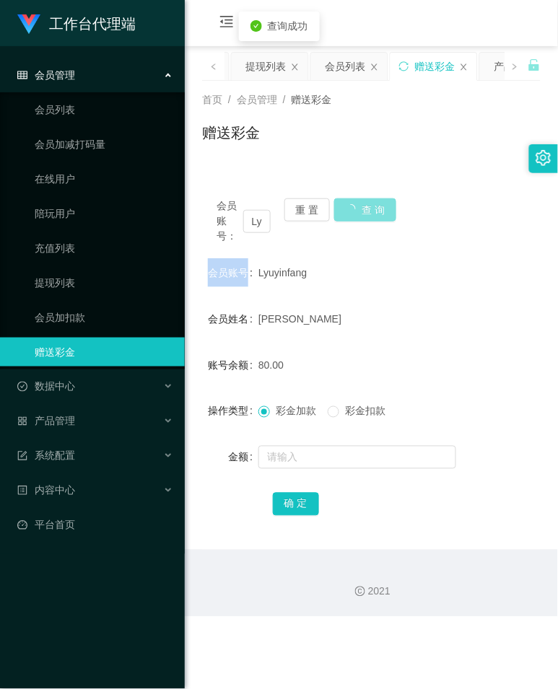
click at [363, 202] on div "会员账号： Lyuyinfang 重 置 查 询" at bounding box center [371, 220] width 338 height 45
click at [351, 211] on button "查 询" at bounding box center [357, 209] width 46 height 23
click at [352, 209] on button "查 询" at bounding box center [357, 209] width 46 height 23
click at [352, 208] on button "查 询" at bounding box center [357, 209] width 46 height 23
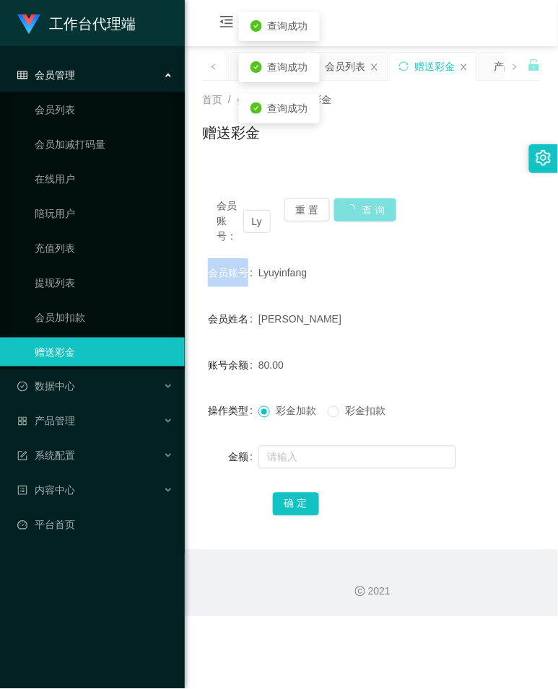
click at [352, 208] on button "查 询" at bounding box center [365, 209] width 62 height 23
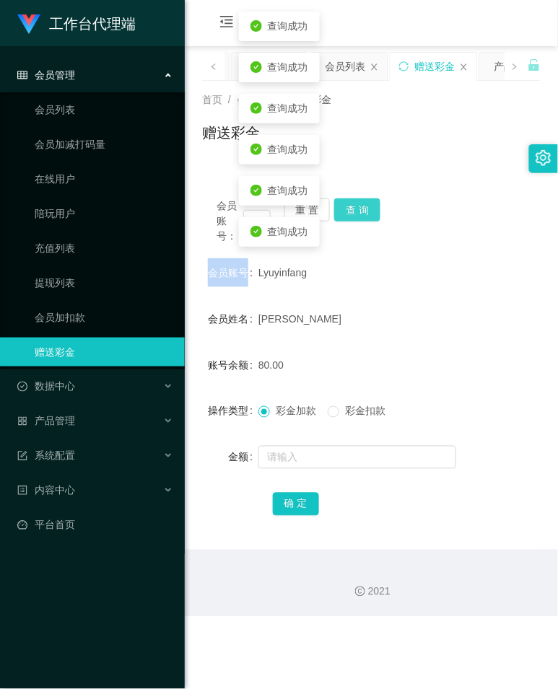
click at [354, 210] on button "查 询" at bounding box center [357, 209] width 46 height 23
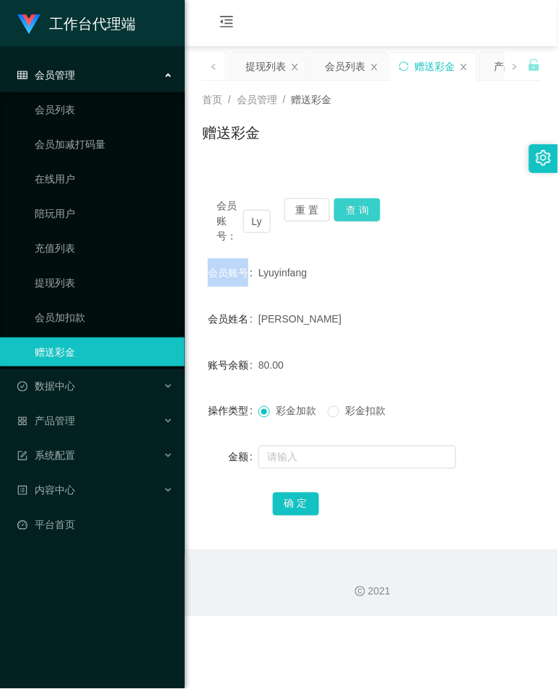
click at [365, 218] on button "查 询" at bounding box center [357, 209] width 46 height 23
click at [364, 217] on button "查 询" at bounding box center [365, 209] width 62 height 23
click at [364, 215] on div "会员账号： Lyuyinfang 重 置 查 询" at bounding box center [371, 220] width 338 height 45
click at [355, 206] on button "查 询" at bounding box center [357, 209] width 46 height 23
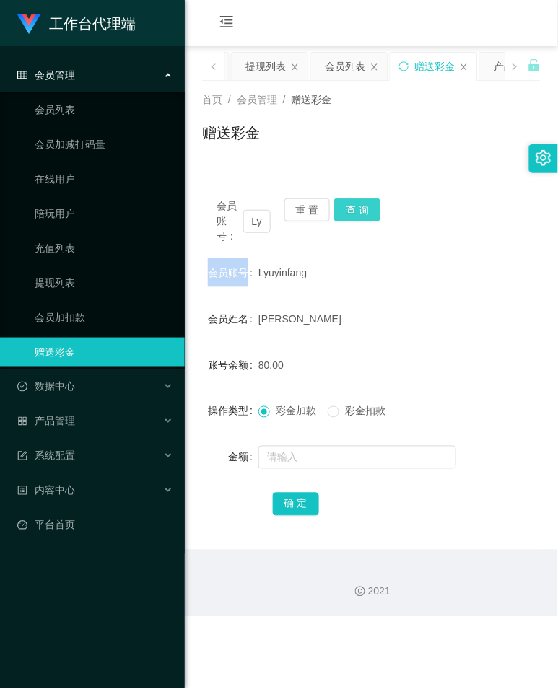
click at [355, 206] on button "查 询" at bounding box center [357, 209] width 46 height 23
click at [355, 206] on div "会员账号： Lyuyinfang 重 置 查 询" at bounding box center [371, 220] width 338 height 45
click at [355, 206] on button "查 询" at bounding box center [357, 209] width 46 height 23
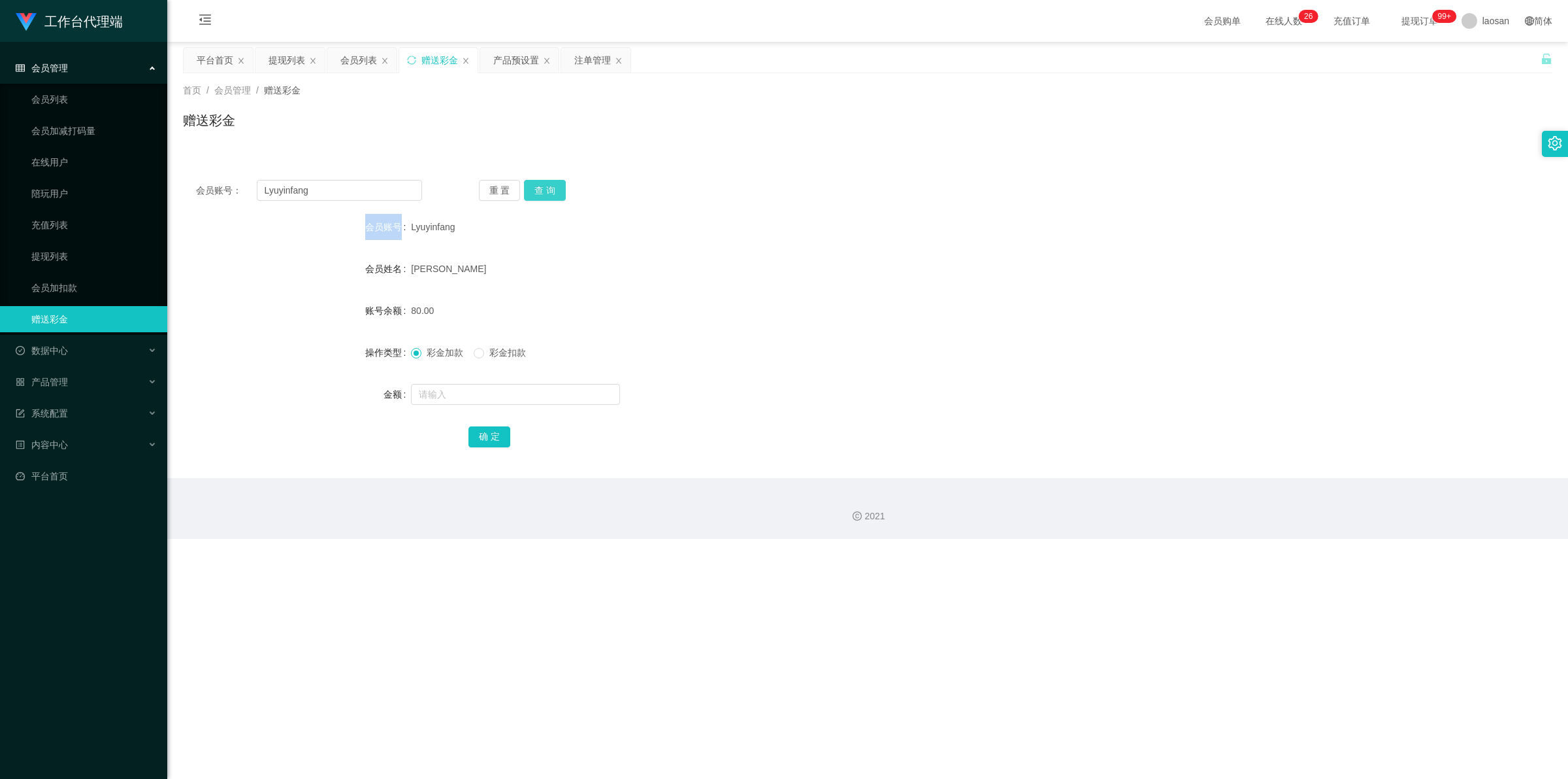
click at [504, 185] on button "查 询" at bounding box center [545, 189] width 42 height 21
click at [488, 429] on button "确 定" at bounding box center [489, 437] width 42 height 21
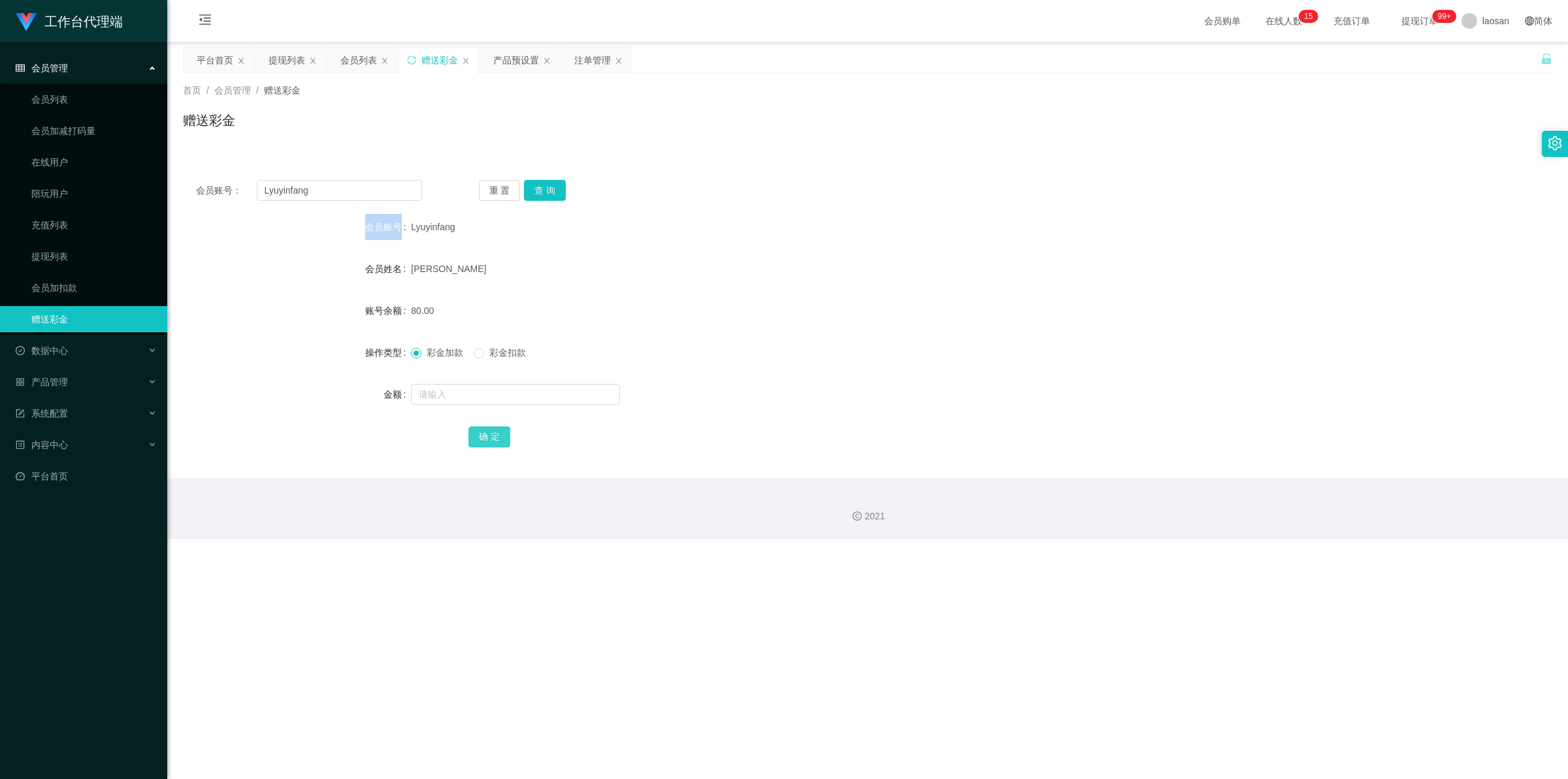
click at [488, 429] on button "确 定" at bounding box center [489, 437] width 42 height 21
click at [487, 429] on button "确 定" at bounding box center [496, 437] width 56 height 21
click at [487, 430] on button "确 定" at bounding box center [489, 437] width 42 height 21
click at [487, 431] on span "确 定" at bounding box center [489, 437] width 42 height 11
drag, startPoint x: 487, startPoint y: 430, endPoint x: 517, endPoint y: 386, distance: 53.3
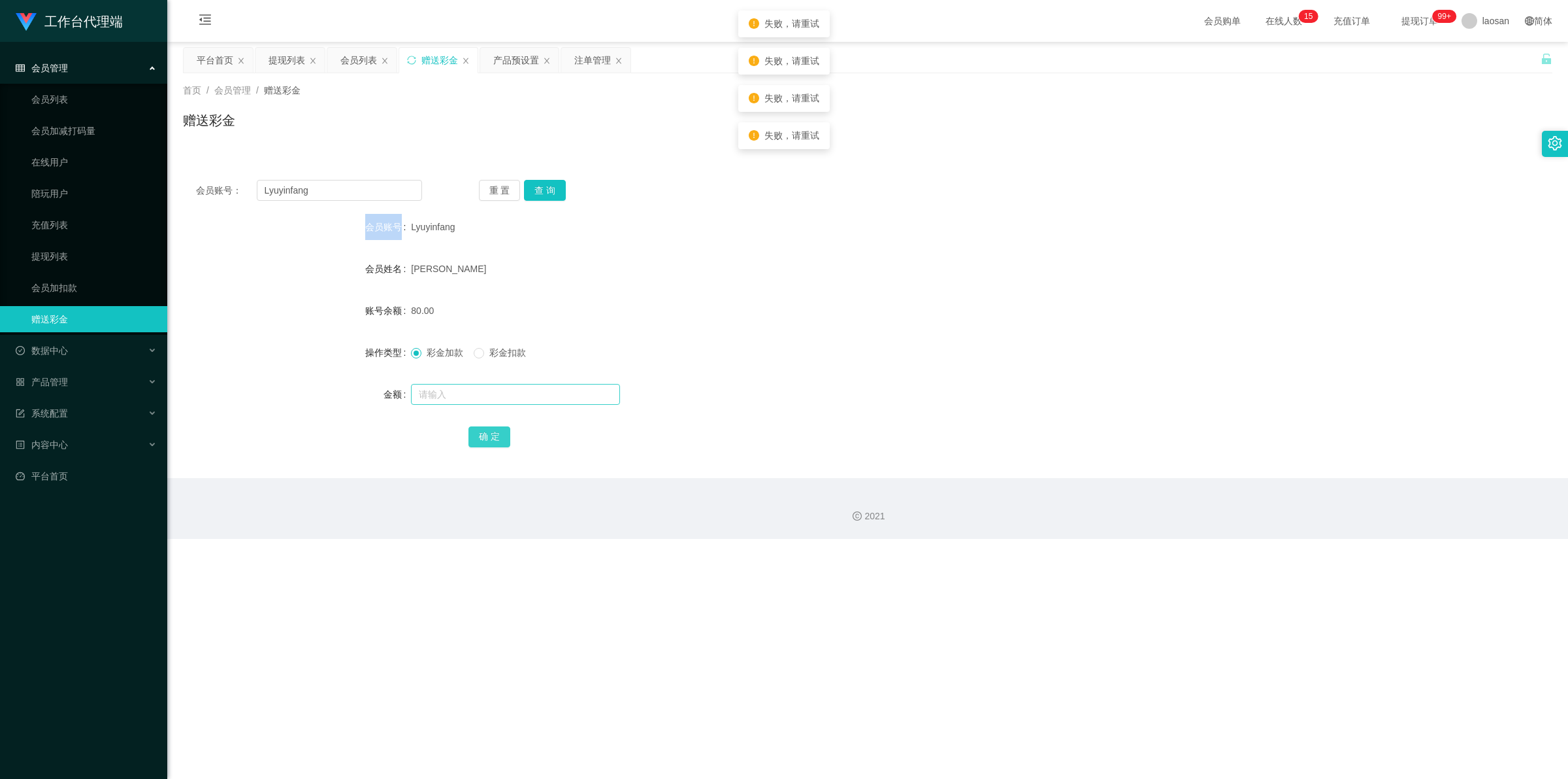
click at [487, 427] on button "确 定" at bounding box center [489, 437] width 42 height 21
click at [276, 63] on div "提现列表" at bounding box center [287, 60] width 36 height 24
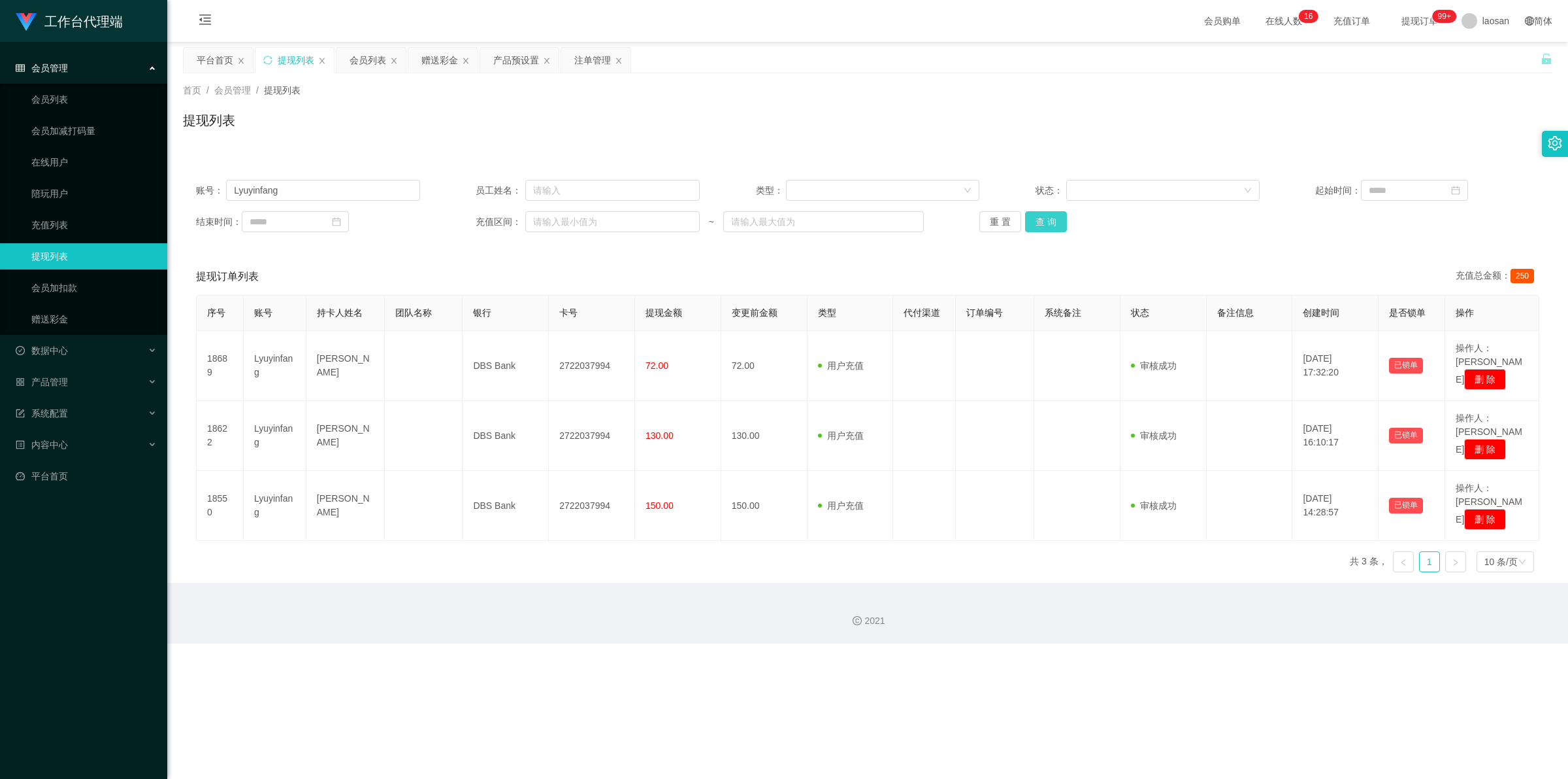
click at [504, 215] on button "查 询" at bounding box center [1046, 221] width 42 height 21
click at [504, 216] on button "查 询" at bounding box center [1046, 221] width 42 height 21
click at [504, 216] on div "重 置 查 询" at bounding box center [1092, 221] width 225 height 21
click at [504, 216] on button "查 询" at bounding box center [1046, 221] width 42 height 21
click at [504, 216] on div "重 置 查 询" at bounding box center [1092, 221] width 225 height 21
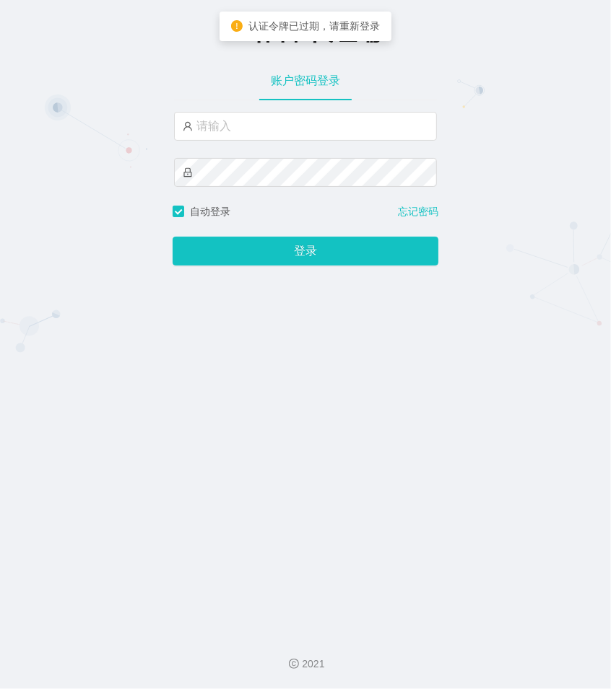
type input "laosan"
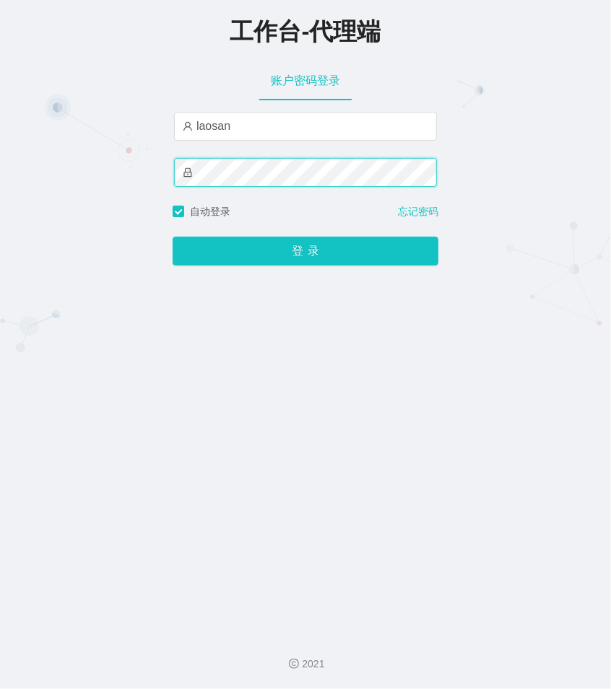
click at [172, 237] on button "登录" at bounding box center [305, 251] width 266 height 29
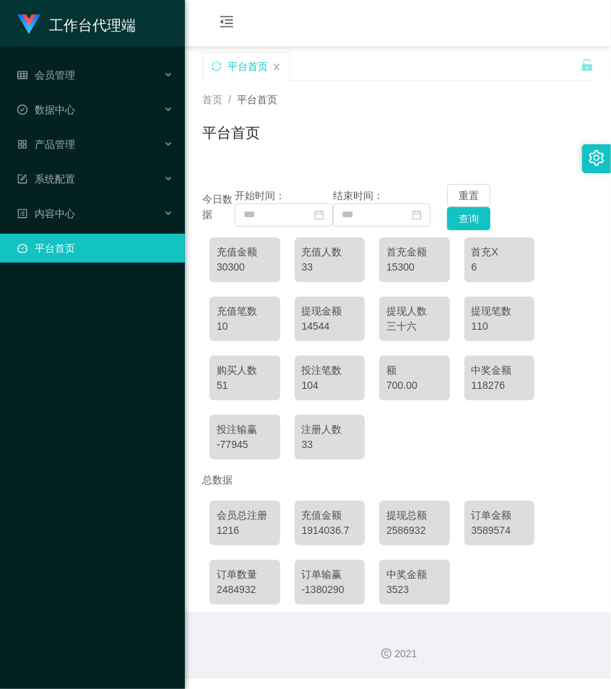
click at [329, 40] on div "会员购单 在线人数 0 1 2 3 4 5 6 7 8 9 0 1 2 3 4 5 6 7 8 9 0 1 2 3 4 5 6 7 8 9 0 1 2 3 4…" at bounding box center [398, 23] width 426 height 47
